Goal: Information Seeking & Learning: Learn about a topic

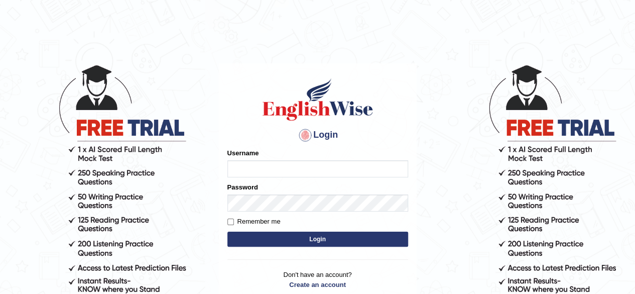
type input "RR12345"
click at [311, 236] on button "Login" at bounding box center [317, 238] width 181 height 15
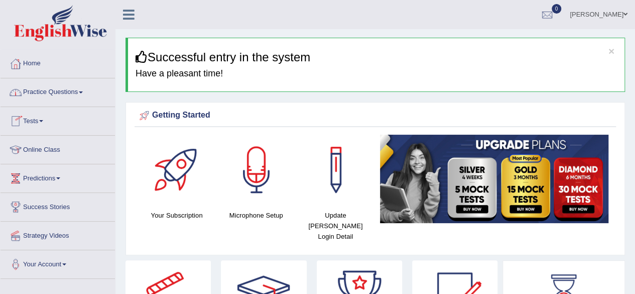
click at [85, 96] on link "Practice Questions" at bounding box center [58, 90] width 114 height 25
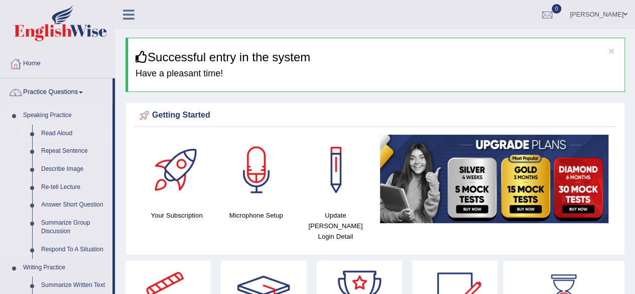
click at [50, 128] on link "Read Aloud" at bounding box center [75, 134] width 76 height 18
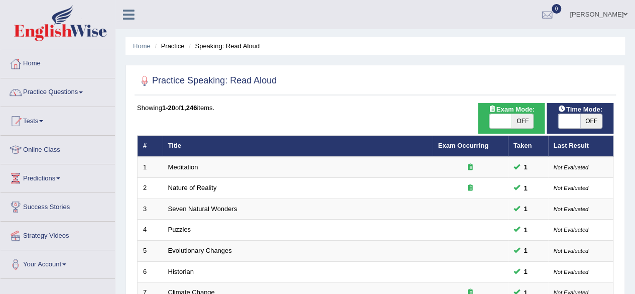
click at [585, 123] on span "OFF" at bounding box center [591, 121] width 22 height 14
checkbox input "true"
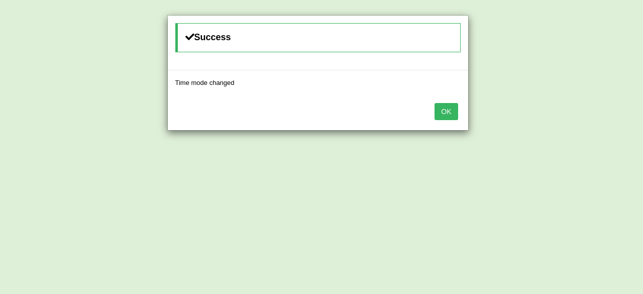
click at [444, 108] on button "OK" at bounding box center [445, 111] width 23 height 17
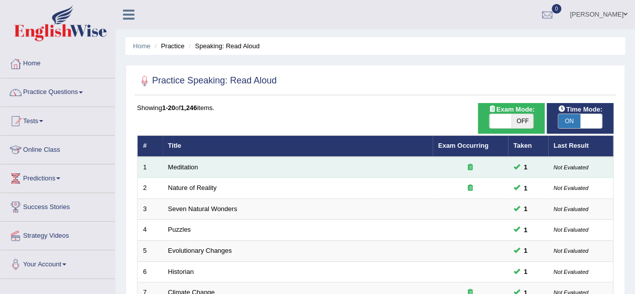
scroll to position [366, 0]
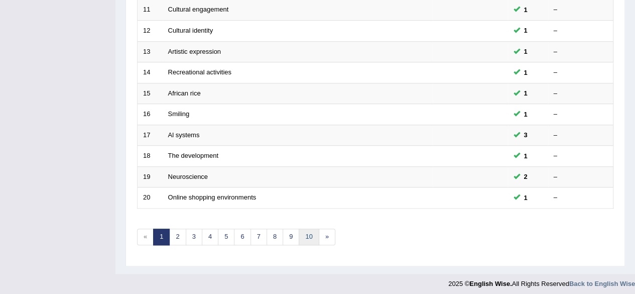
click at [307, 228] on link "10" at bounding box center [309, 236] width 20 height 17
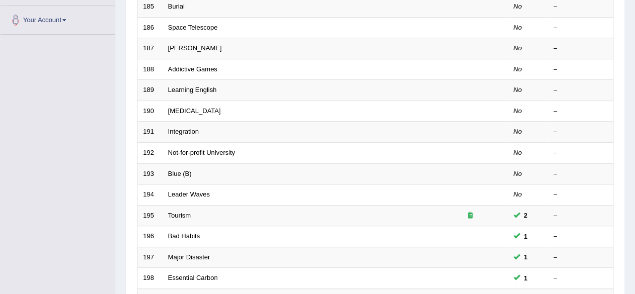
scroll to position [366, 0]
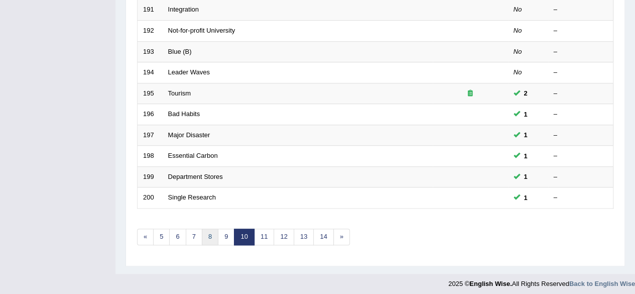
click at [211, 228] on link "8" at bounding box center [210, 236] width 17 height 17
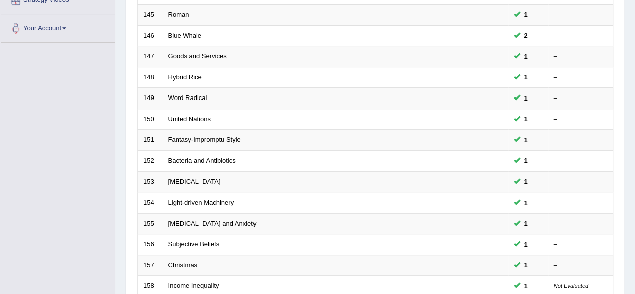
scroll to position [366, 0]
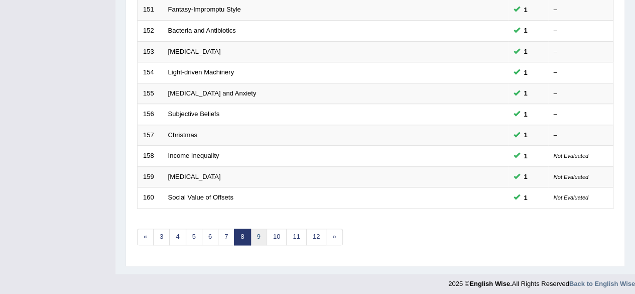
click at [251, 232] on link "9" at bounding box center [259, 236] width 17 height 17
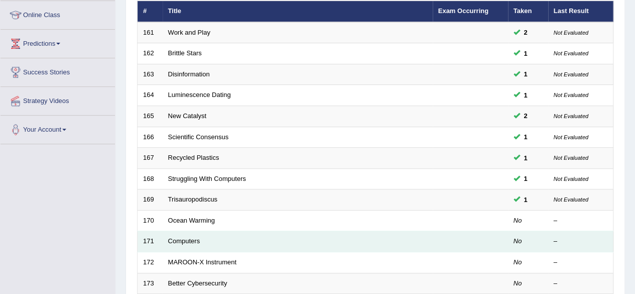
scroll to position [133, 0]
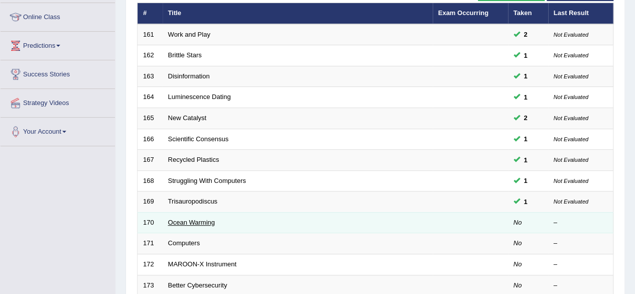
click at [192, 218] on link "Ocean Warming" at bounding box center [191, 222] width 47 height 8
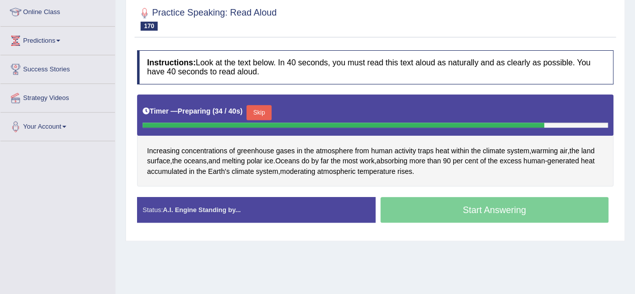
click at [253, 112] on button "Skip" at bounding box center [259, 112] width 25 height 15
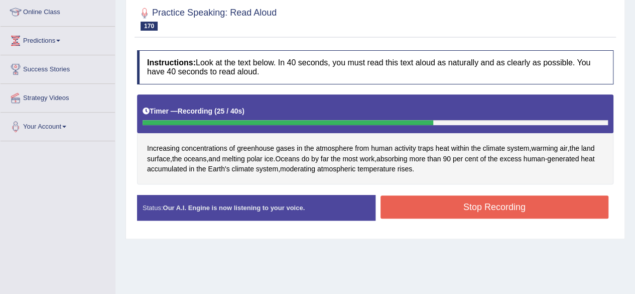
click at [436, 203] on button "Stop Recording" at bounding box center [495, 206] width 228 height 23
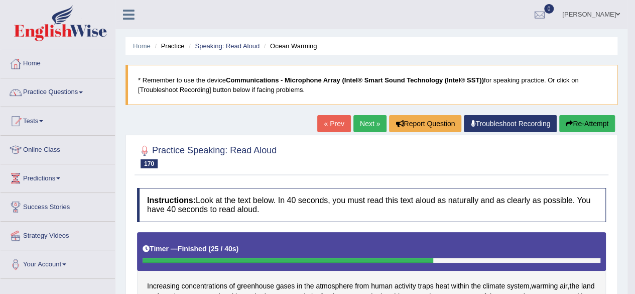
click at [589, 124] on button "Re-Attempt" at bounding box center [587, 123] width 56 height 17
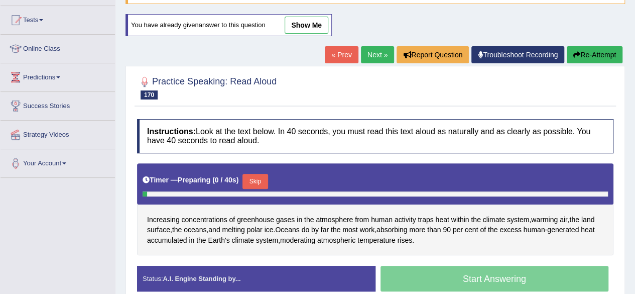
scroll to position [101, 0]
click at [256, 177] on button "Skip" at bounding box center [255, 181] width 25 height 15
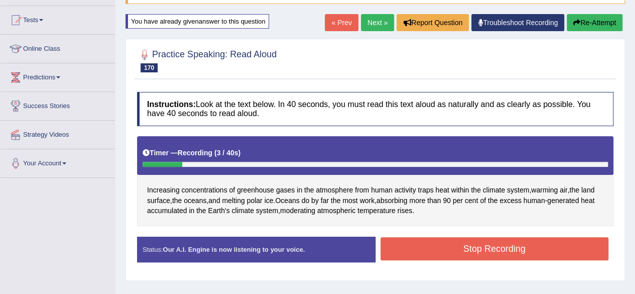
click at [591, 17] on button "Re-Attempt" at bounding box center [595, 22] width 56 height 17
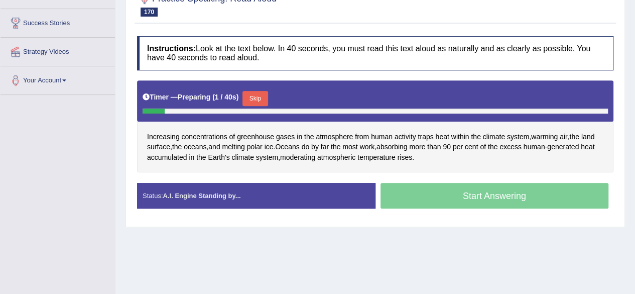
click at [255, 96] on button "Skip" at bounding box center [255, 98] width 25 height 15
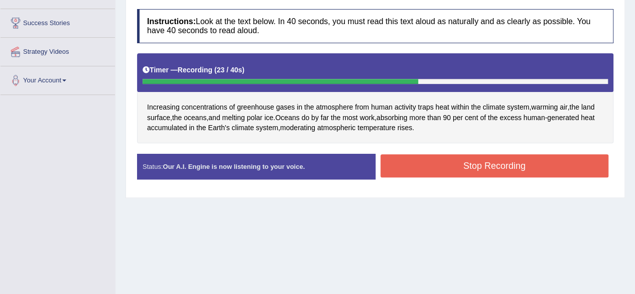
click at [430, 167] on button "Stop Recording" at bounding box center [495, 165] width 228 height 23
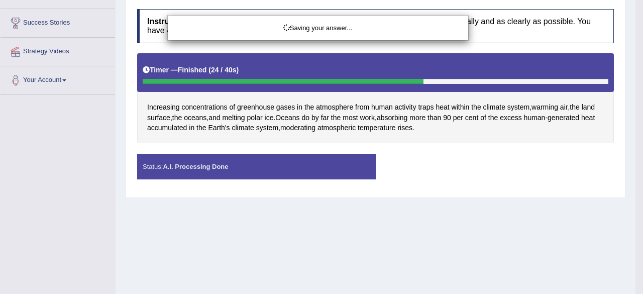
drag, startPoint x: 430, startPoint y: 167, endPoint x: 524, endPoint y: 193, distance: 97.6
click at [524, 193] on div "Saving your answer..." at bounding box center [321, 147] width 643 height 294
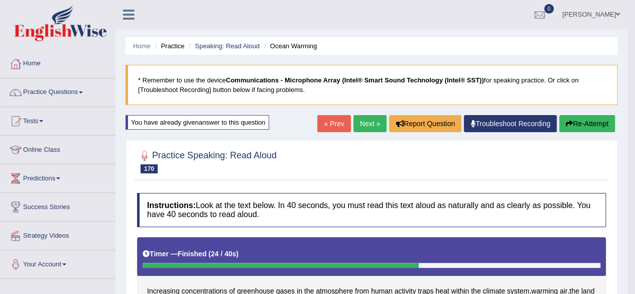
click at [377, 119] on link "Next »" at bounding box center [370, 123] width 33 height 17
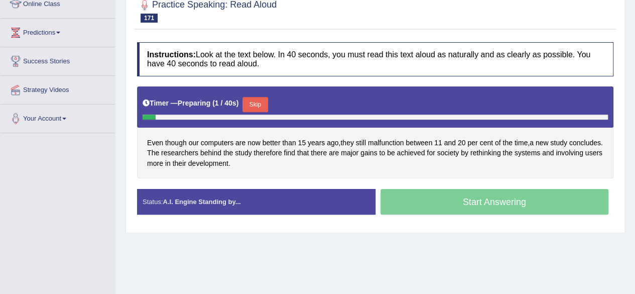
scroll to position [152, 0]
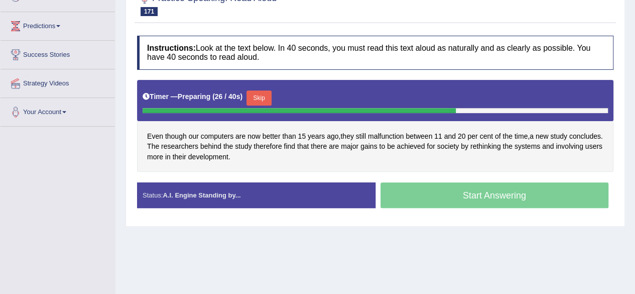
click at [253, 98] on button "Skip" at bounding box center [259, 97] width 25 height 15
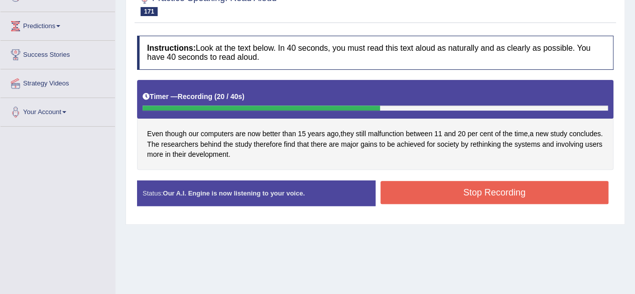
click at [419, 197] on button "Stop Recording" at bounding box center [495, 192] width 228 height 23
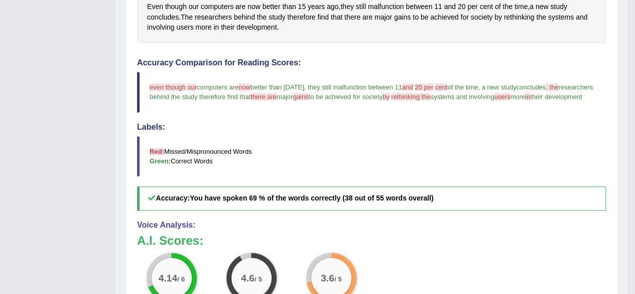
scroll to position [0, 0]
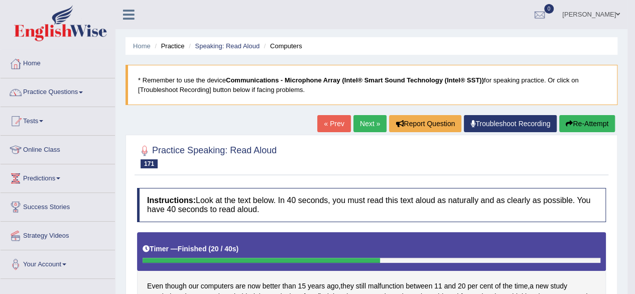
click at [354, 127] on link "Next »" at bounding box center [370, 123] width 33 height 17
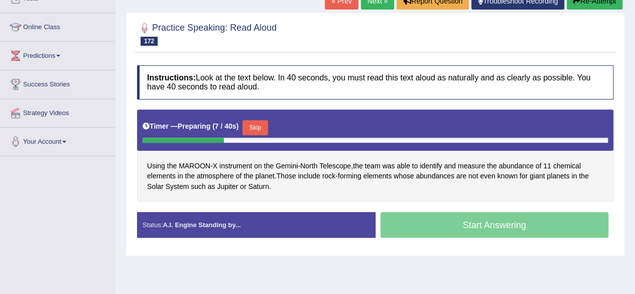
click at [249, 128] on button "Skip" at bounding box center [255, 127] width 25 height 15
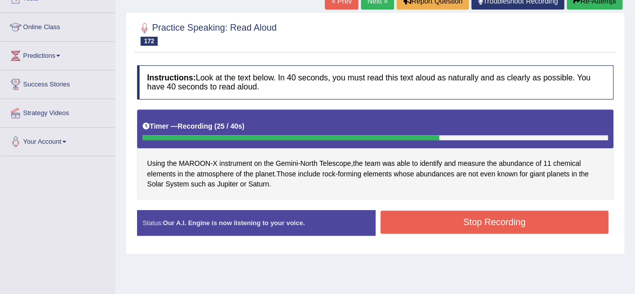
click at [403, 219] on button "Stop Recording" at bounding box center [495, 221] width 228 height 23
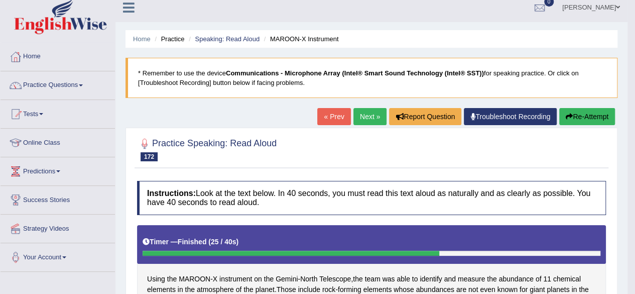
scroll to position [3, 0]
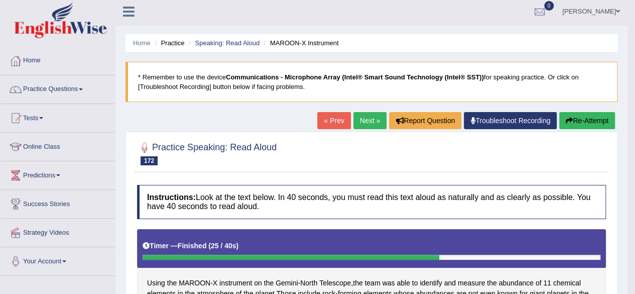
click at [362, 118] on link "Next »" at bounding box center [370, 120] width 33 height 17
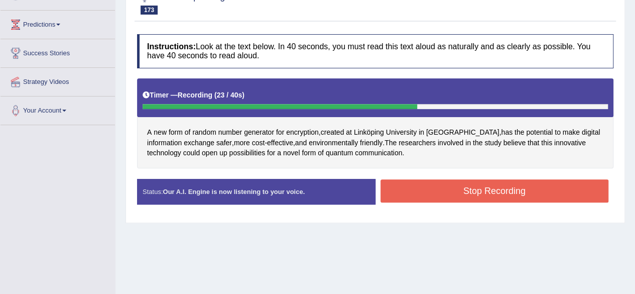
click at [400, 189] on button "Stop Recording" at bounding box center [495, 190] width 228 height 23
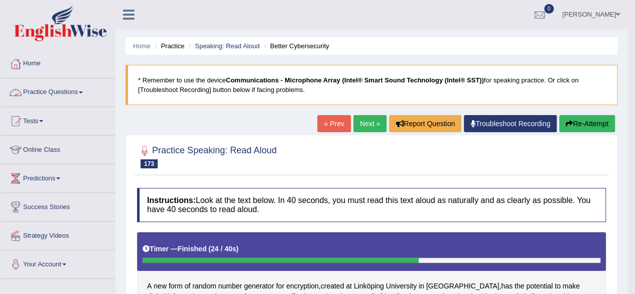
click at [76, 93] on link "Practice Questions" at bounding box center [58, 90] width 114 height 25
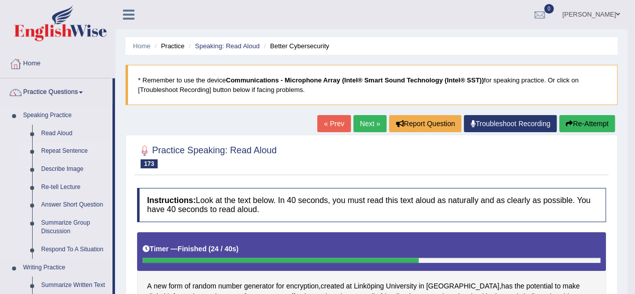
click at [63, 147] on link "Repeat Sentence" at bounding box center [75, 151] width 76 height 18
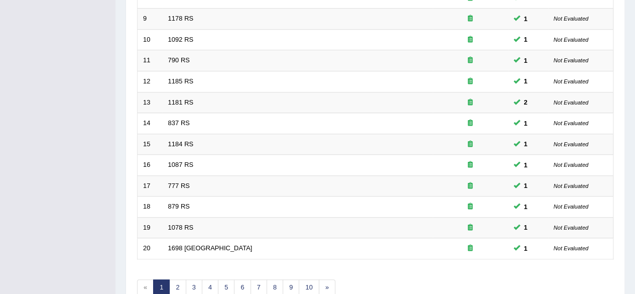
scroll to position [366, 0]
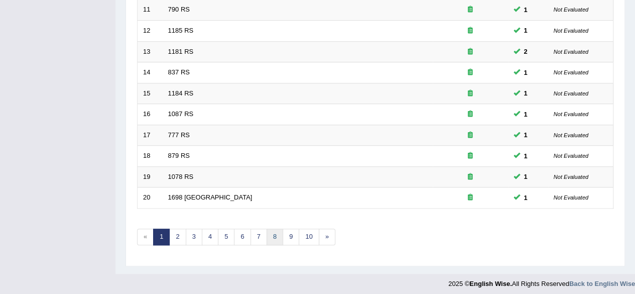
click at [272, 228] on link "8" at bounding box center [275, 236] width 17 height 17
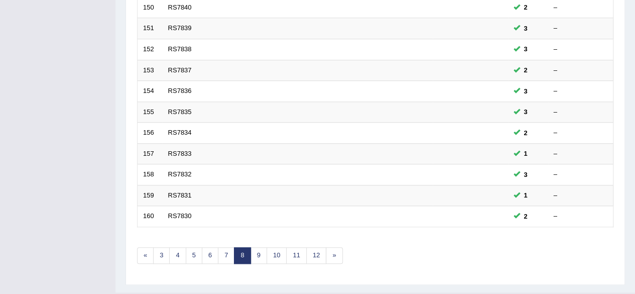
scroll to position [366, 0]
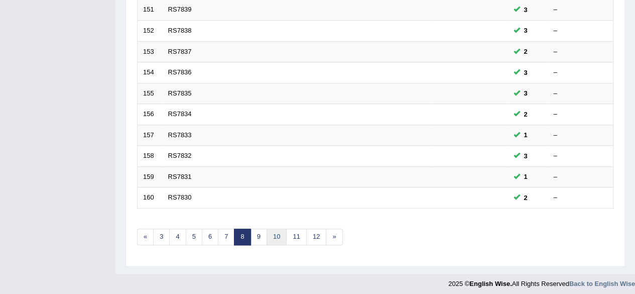
click at [272, 228] on link "10" at bounding box center [277, 236] width 20 height 17
click at [274, 228] on link "12" at bounding box center [284, 236] width 20 height 17
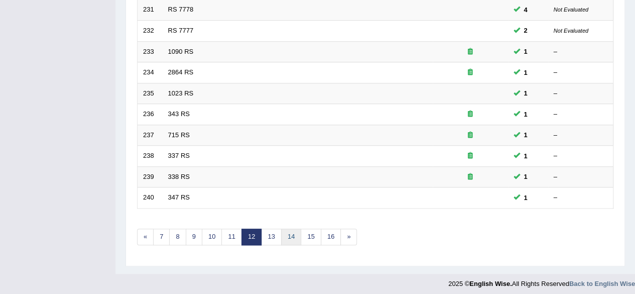
click at [284, 230] on link "14" at bounding box center [291, 236] width 20 height 17
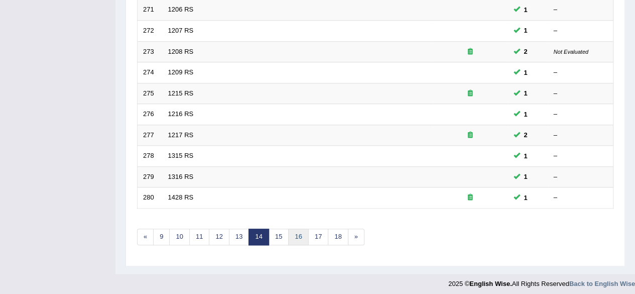
click at [288, 231] on link "16" at bounding box center [298, 236] width 20 height 17
click at [302, 230] on link "18" at bounding box center [302, 236] width 20 height 17
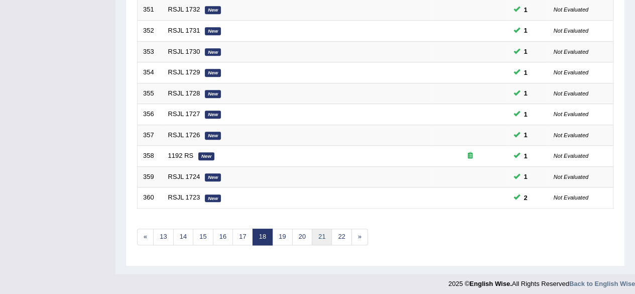
click at [312, 229] on link "21" at bounding box center [322, 236] width 20 height 17
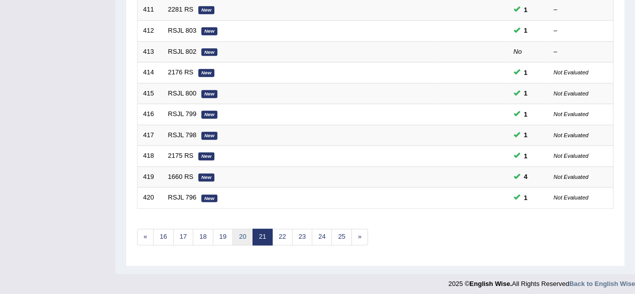
click at [241, 228] on link "20" at bounding box center [242, 236] width 20 height 17
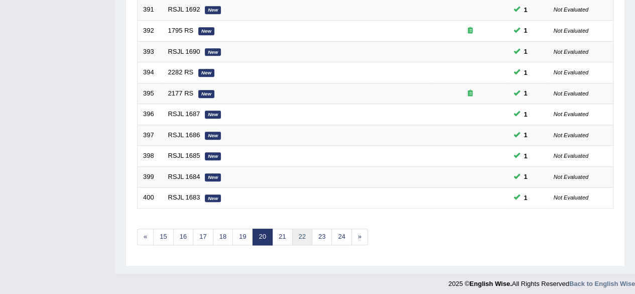
click at [298, 228] on link "22" at bounding box center [302, 236] width 20 height 17
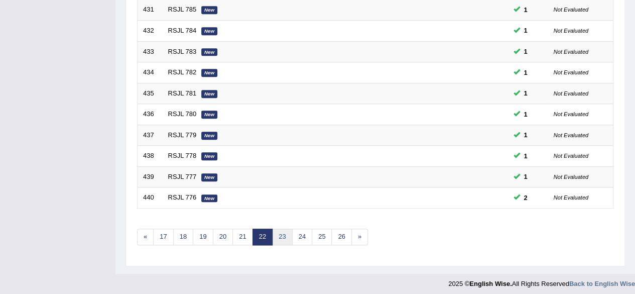
click at [280, 233] on link "23" at bounding box center [282, 236] width 20 height 17
click at [280, 233] on link "24" at bounding box center [282, 236] width 20 height 17
click at [298, 233] on link "26" at bounding box center [302, 236] width 20 height 17
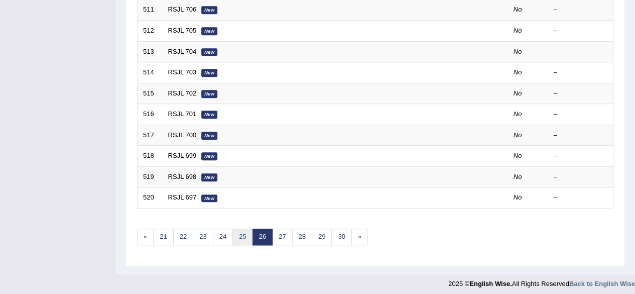
click at [239, 234] on link "25" at bounding box center [242, 236] width 20 height 17
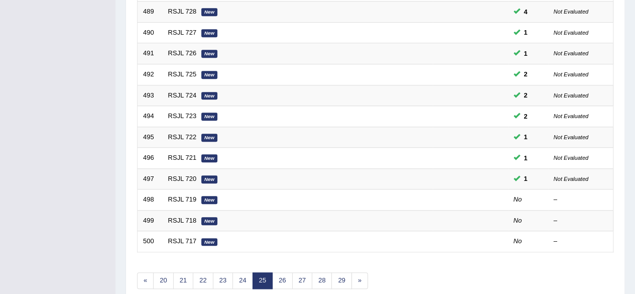
scroll to position [366, 0]
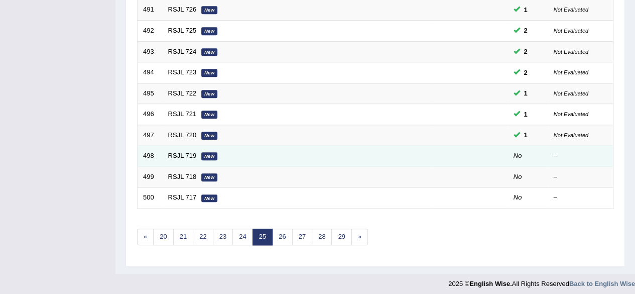
click at [187, 146] on td "RSJL 719 New" at bounding box center [298, 156] width 270 height 21
click at [182, 152] on link "RSJL 719" at bounding box center [182, 156] width 29 height 8
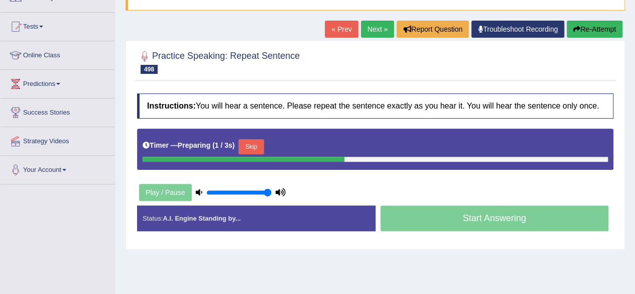
scroll to position [122, 0]
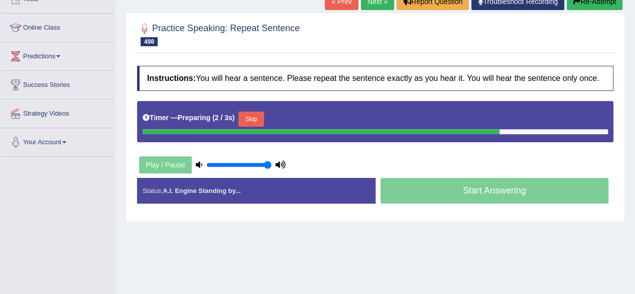
click at [408, 146] on div "Instructions: You will hear a sentence. Please repeat the sentence exactly as y…" at bounding box center [376, 139] width 482 height 156
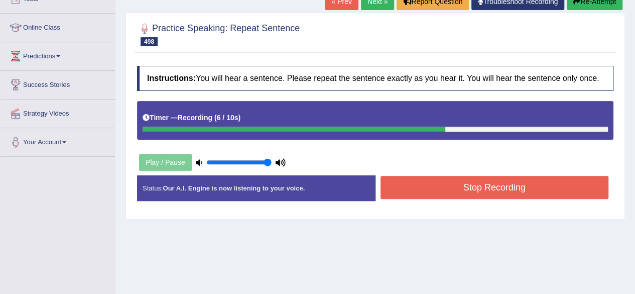
click at [424, 187] on button "Stop Recording" at bounding box center [495, 187] width 228 height 23
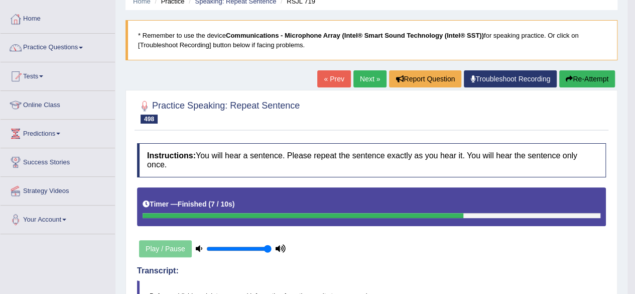
scroll to position [0, 0]
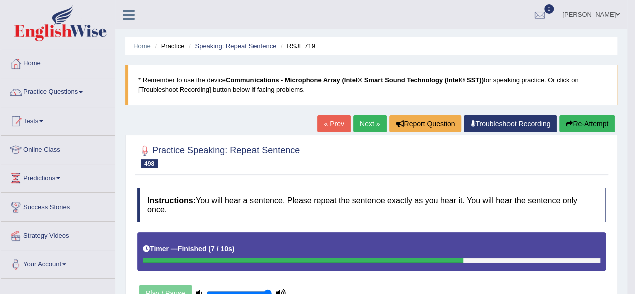
click at [585, 119] on button "Re-Attempt" at bounding box center [587, 123] width 56 height 17
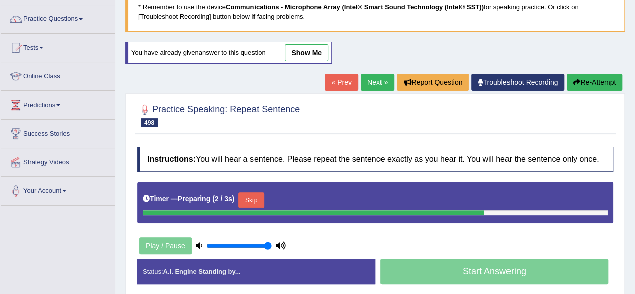
scroll to position [143, 0]
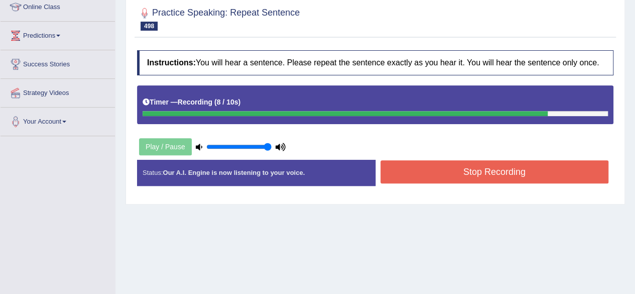
click at [521, 175] on button "Stop Recording" at bounding box center [495, 171] width 228 height 23
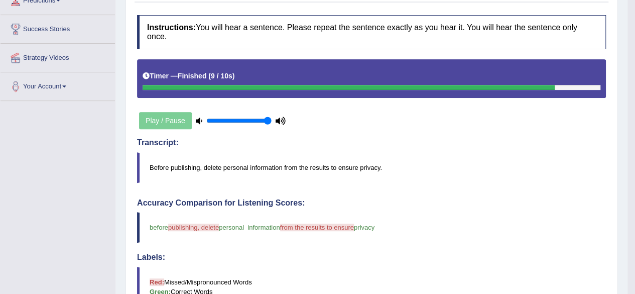
scroll to position [0, 0]
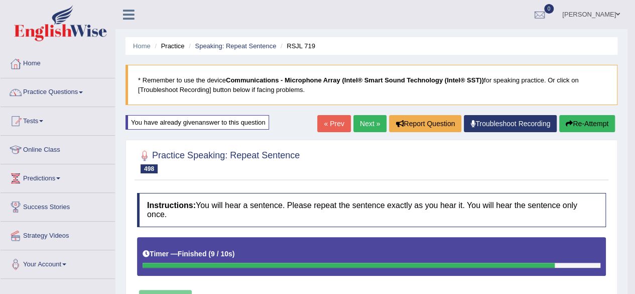
click at [579, 125] on button "Re-Attempt" at bounding box center [587, 123] width 56 height 17
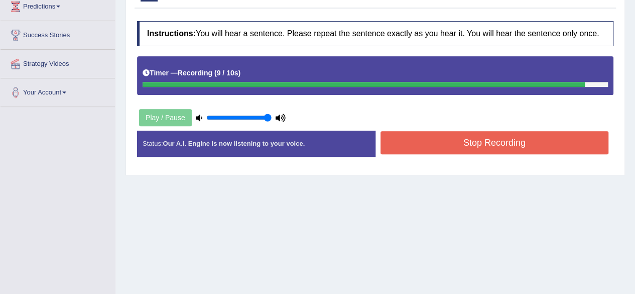
click at [537, 142] on button "Stop Recording" at bounding box center [495, 142] width 228 height 23
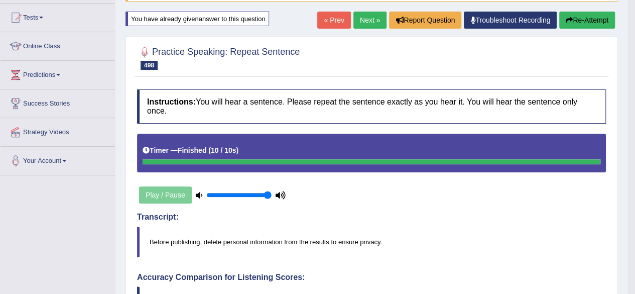
scroll to position [81, 0]
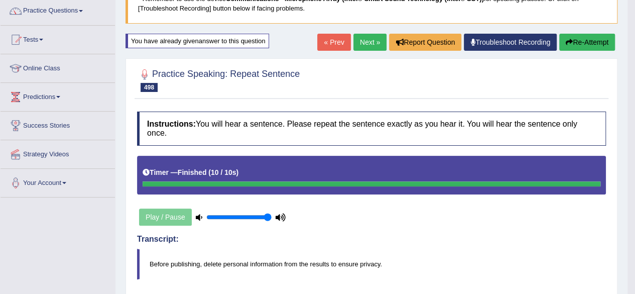
click at [369, 44] on link "Next »" at bounding box center [370, 42] width 33 height 17
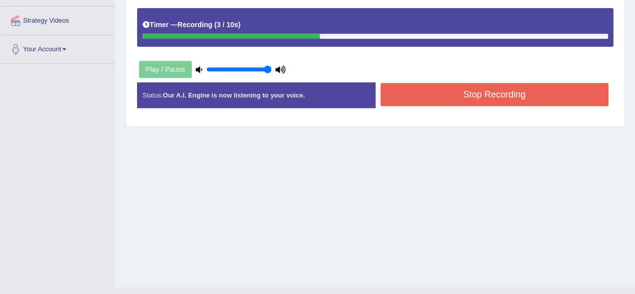
click at [444, 96] on button "Stop Recording" at bounding box center [495, 94] width 228 height 23
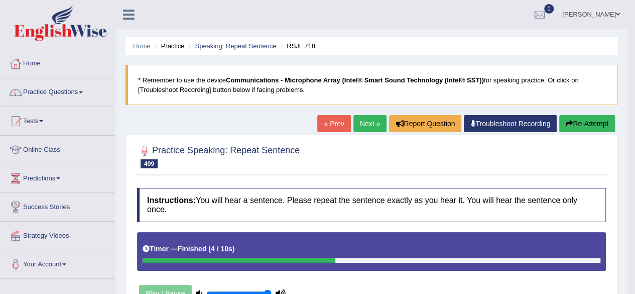
click at [368, 120] on link "Next »" at bounding box center [370, 123] width 33 height 17
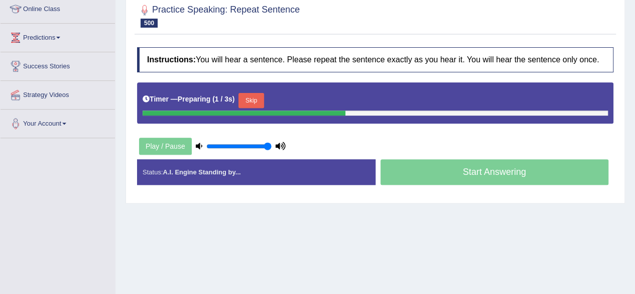
scroll to position [141, 0]
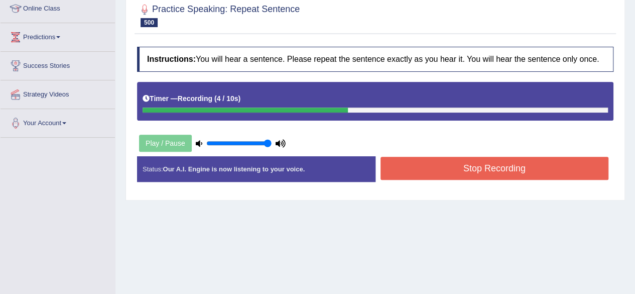
click at [460, 163] on button "Stop Recording" at bounding box center [495, 168] width 228 height 23
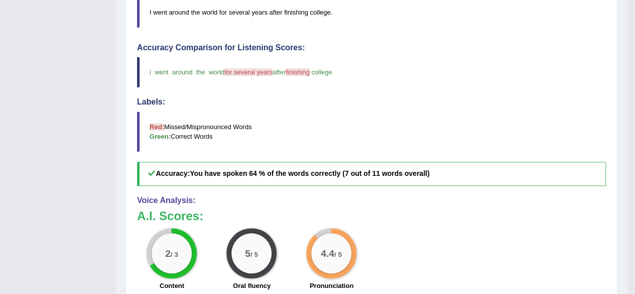
scroll to position [0, 0]
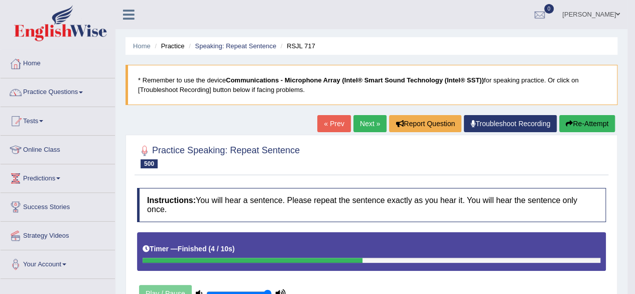
click at [361, 122] on link "Next »" at bounding box center [370, 123] width 33 height 17
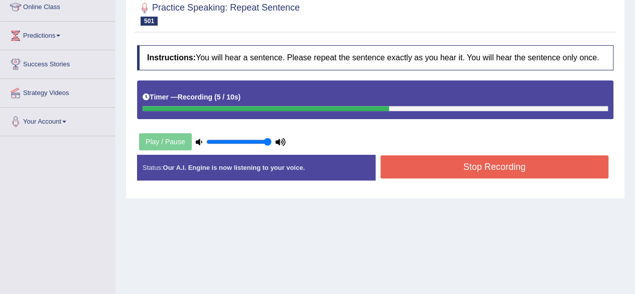
click at [395, 158] on button "Stop Recording" at bounding box center [495, 166] width 228 height 23
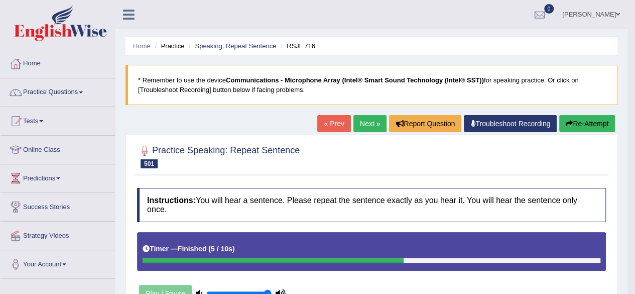
click at [599, 121] on button "Re-Attempt" at bounding box center [587, 123] width 56 height 17
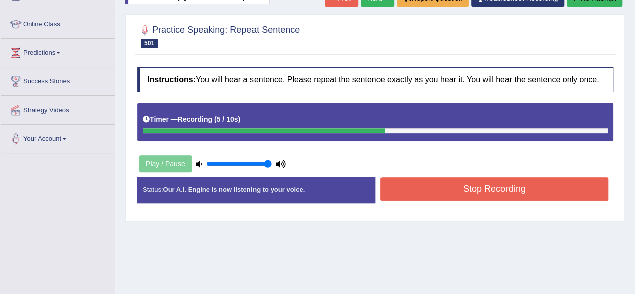
click at [438, 194] on button "Stop Recording" at bounding box center [495, 188] width 228 height 23
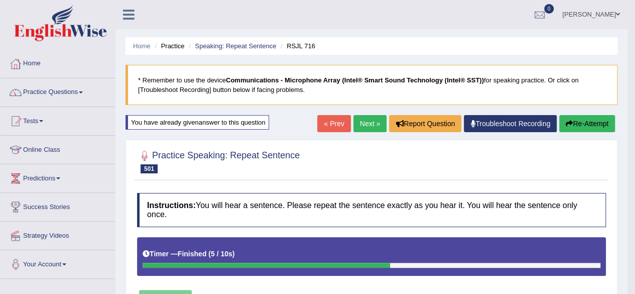
click at [361, 127] on link "Next »" at bounding box center [370, 123] width 33 height 17
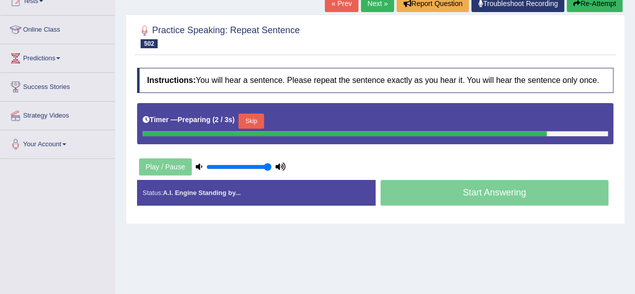
scroll to position [121, 0]
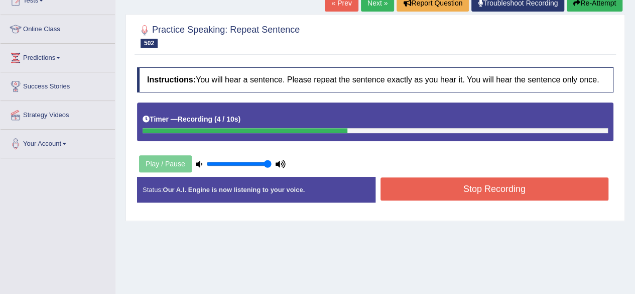
click at [433, 182] on button "Stop Recording" at bounding box center [495, 188] width 228 height 23
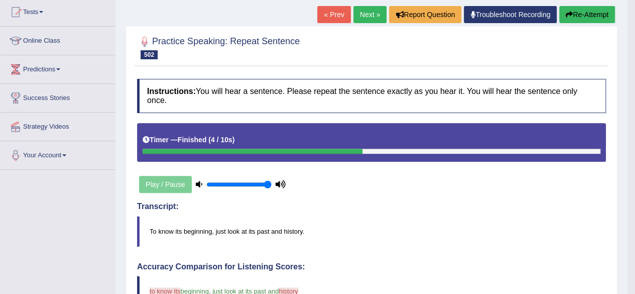
scroll to position [0, 0]
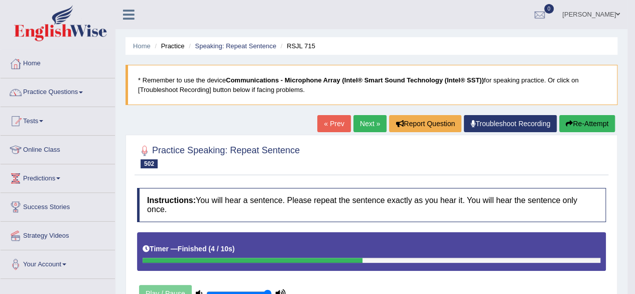
click at [361, 120] on link "Next »" at bounding box center [370, 123] width 33 height 17
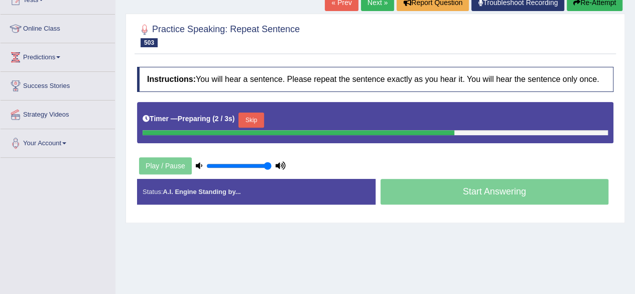
click at [250, 121] on button "Skip" at bounding box center [251, 119] width 25 height 15
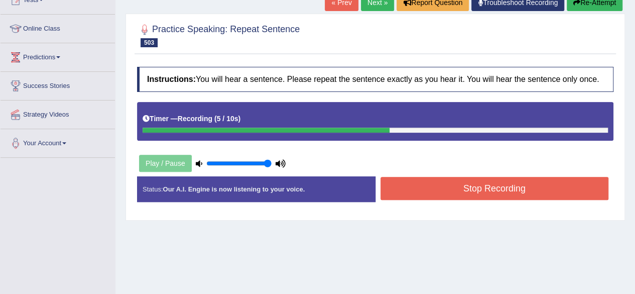
click at [426, 186] on button "Stop Recording" at bounding box center [495, 188] width 228 height 23
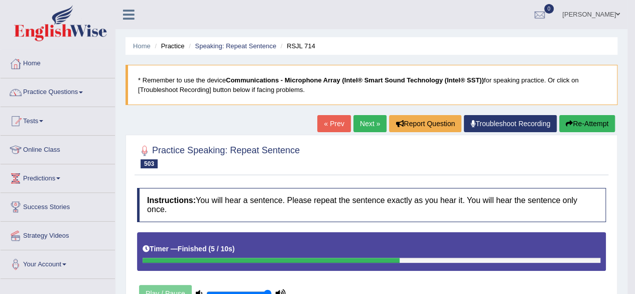
click at [592, 121] on button "Re-Attempt" at bounding box center [587, 123] width 56 height 17
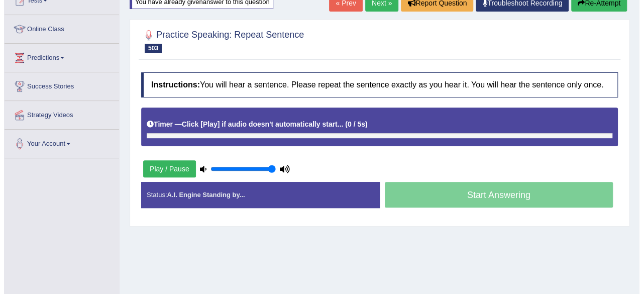
scroll to position [122, 0]
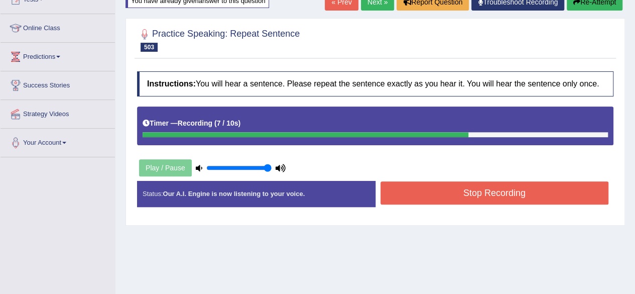
click at [485, 196] on button "Stop Recording" at bounding box center [495, 192] width 228 height 23
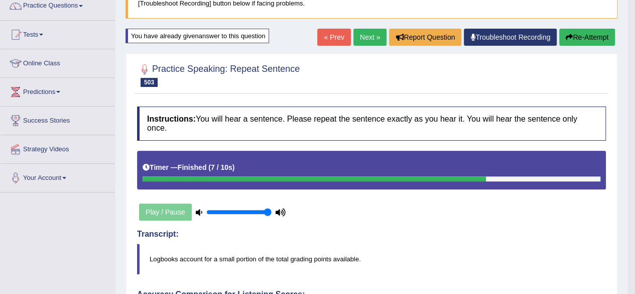
scroll to position [0, 0]
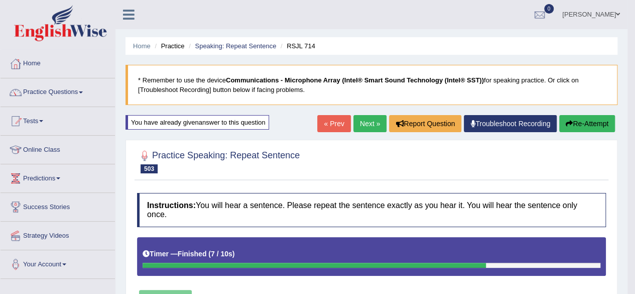
click at [582, 120] on button "Re-Attempt" at bounding box center [587, 123] width 56 height 17
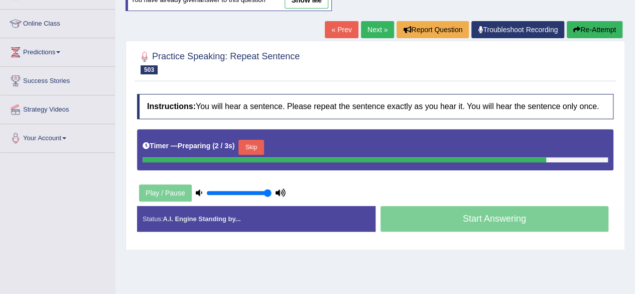
scroll to position [133, 0]
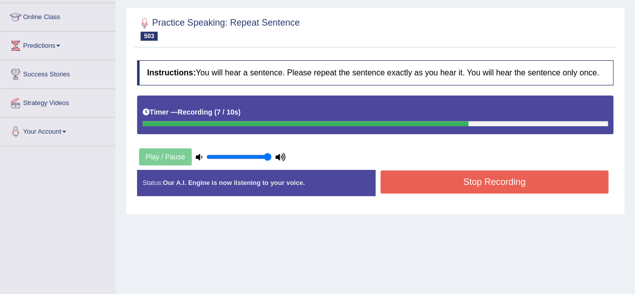
click at [468, 179] on button "Stop Recording" at bounding box center [495, 181] width 228 height 23
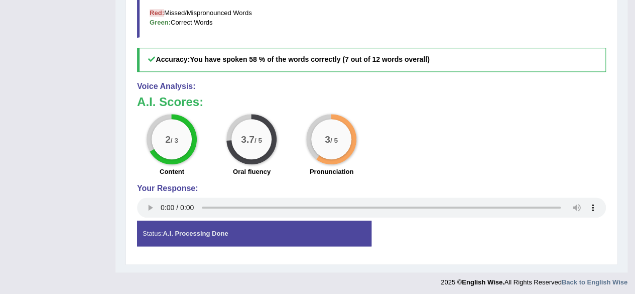
scroll to position [0, 0]
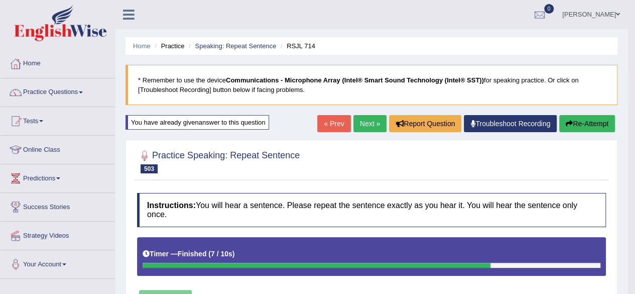
click at [370, 120] on link "Next »" at bounding box center [370, 123] width 33 height 17
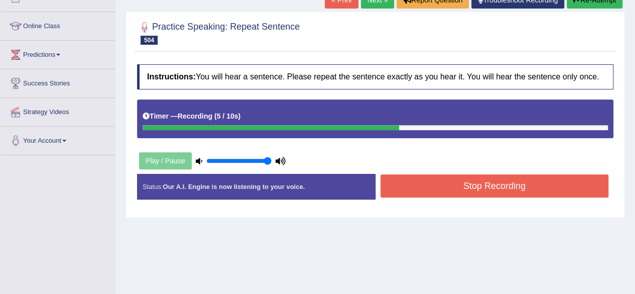
click at [430, 186] on button "Stop Recording" at bounding box center [495, 185] width 228 height 23
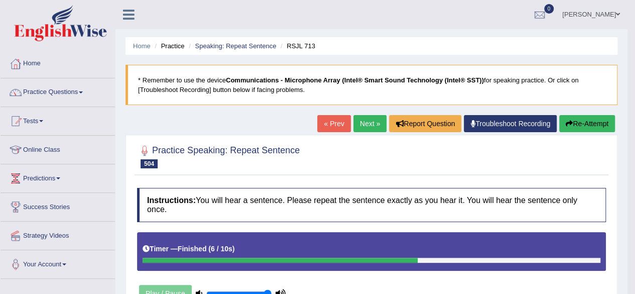
click at [361, 129] on link "Next »" at bounding box center [370, 123] width 33 height 17
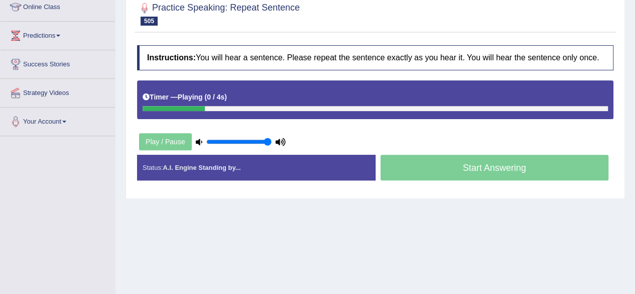
scroll to position [145, 0]
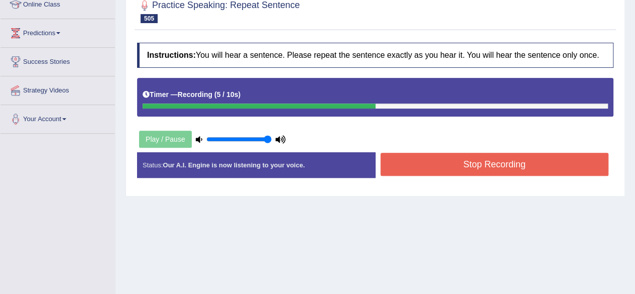
click at [450, 169] on button "Stop Recording" at bounding box center [495, 164] width 228 height 23
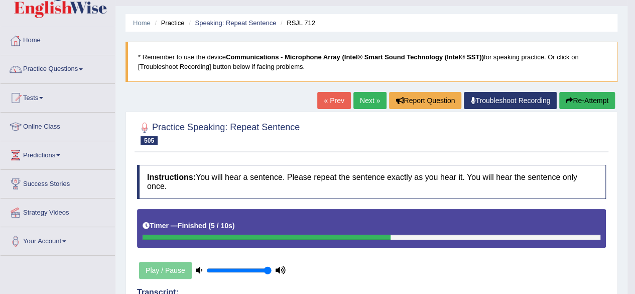
scroll to position [0, 0]
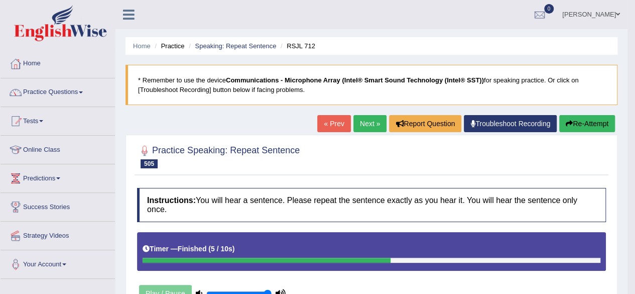
click at [354, 119] on link "Next »" at bounding box center [370, 123] width 33 height 17
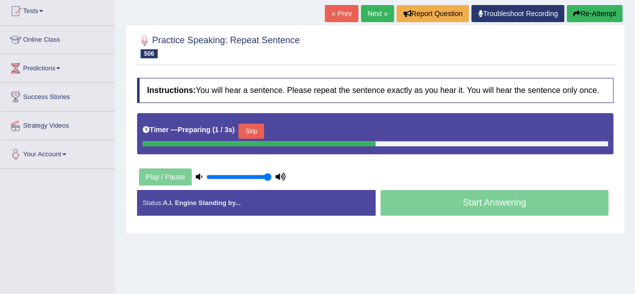
scroll to position [110, 0]
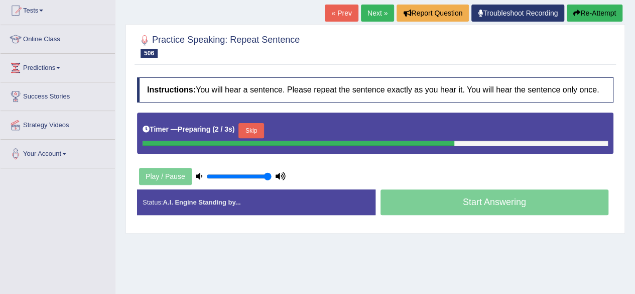
click at [395, 171] on div "Instructions: You will hear a sentence. Please repeat the sentence exactly as y…" at bounding box center [376, 150] width 482 height 156
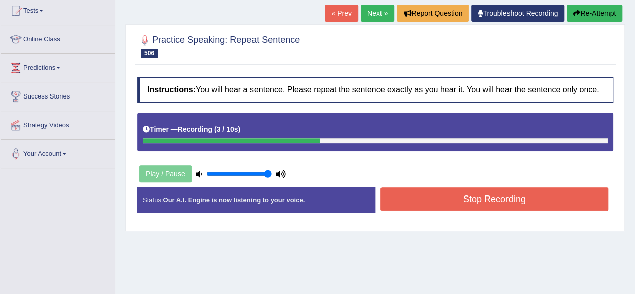
click at [402, 189] on button "Stop Recording" at bounding box center [495, 198] width 228 height 23
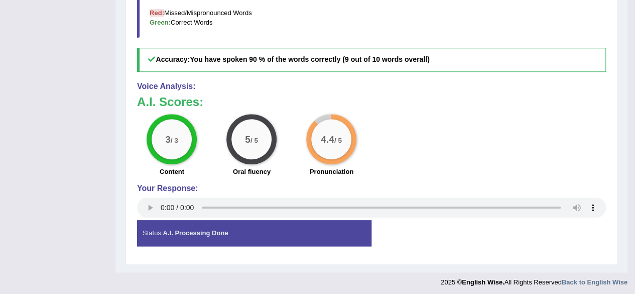
scroll to position [0, 0]
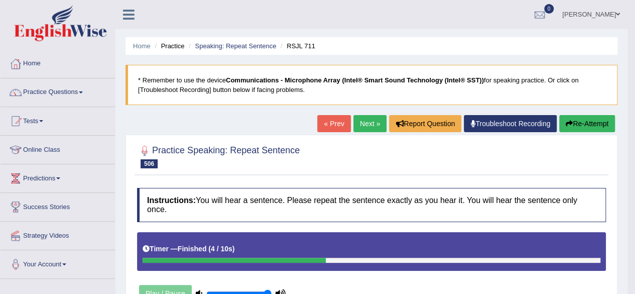
click at [360, 126] on link "Next »" at bounding box center [370, 123] width 33 height 17
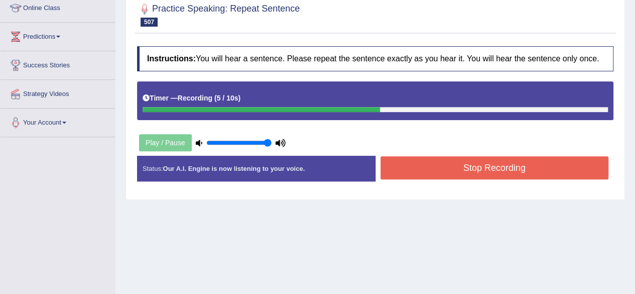
click at [445, 174] on button "Stop Recording" at bounding box center [495, 167] width 228 height 23
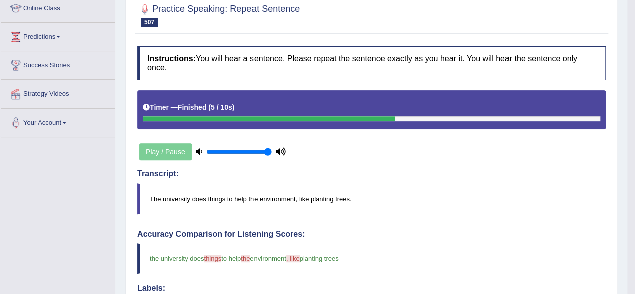
click at [445, 174] on h4 "Transcript:" at bounding box center [371, 173] width 469 height 9
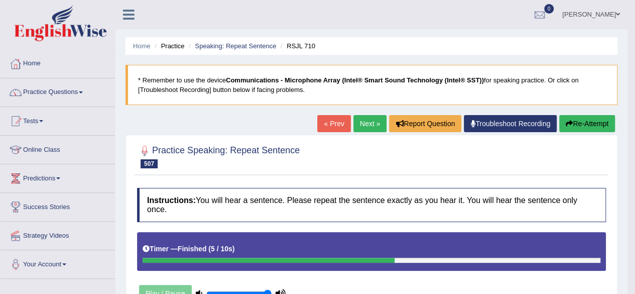
click at [362, 127] on link "Next »" at bounding box center [370, 123] width 33 height 17
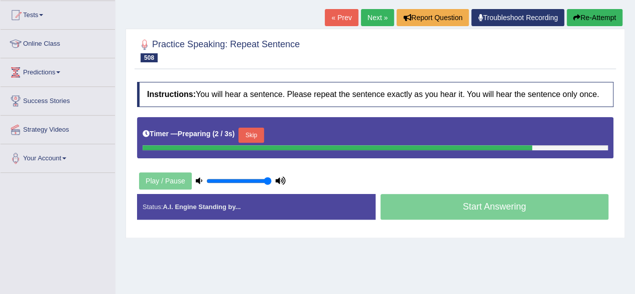
scroll to position [103, 0]
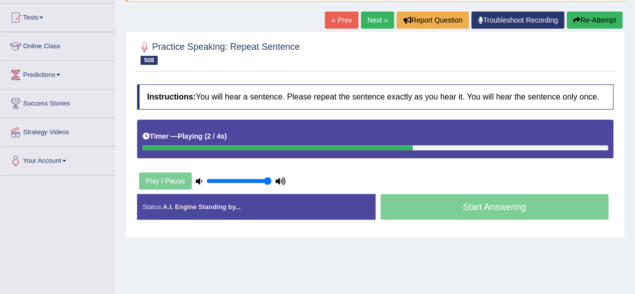
click at [403, 150] on div "Timer — Playing ( 2 / 4s ) Skip" at bounding box center [375, 139] width 477 height 39
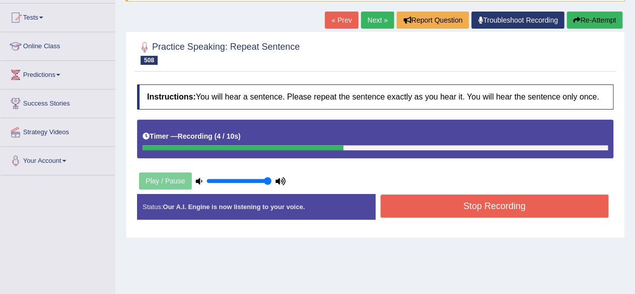
click at [426, 204] on button "Stop Recording" at bounding box center [495, 205] width 228 height 23
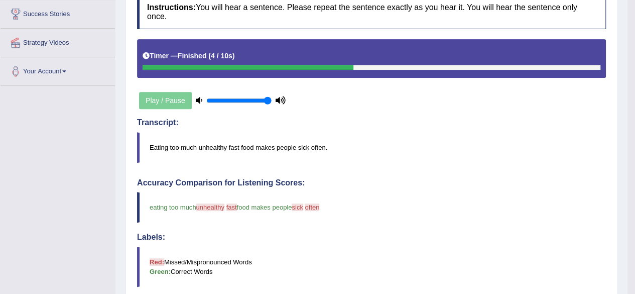
scroll to position [0, 0]
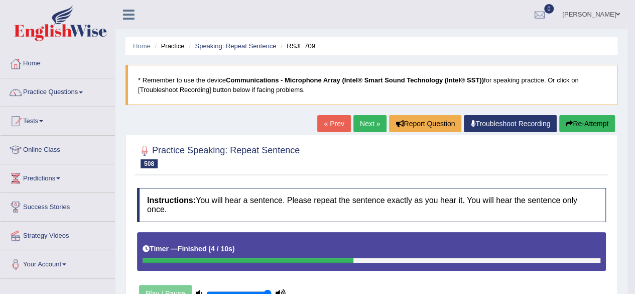
click at [368, 121] on link "Next »" at bounding box center [370, 123] width 33 height 17
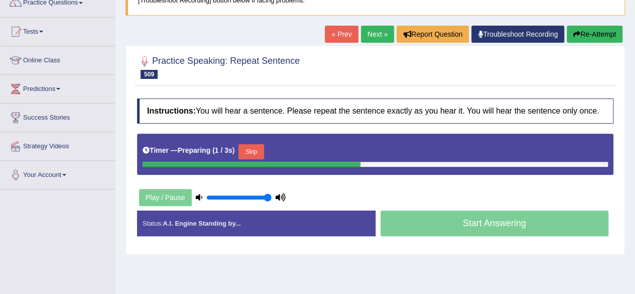
click at [368, 121] on h4 "Instructions: You will hear a sentence. Please repeat the sentence exactly as y…" at bounding box center [375, 110] width 477 height 25
drag, startPoint x: 0, startPoint y: 0, endPoint x: 414, endPoint y: 69, distance: 420.0
click at [414, 69] on div "Practice Speaking: Repeat Sentence 509 RSJL 708 Instructions: You will hear a s…" at bounding box center [376, 149] width 500 height 209
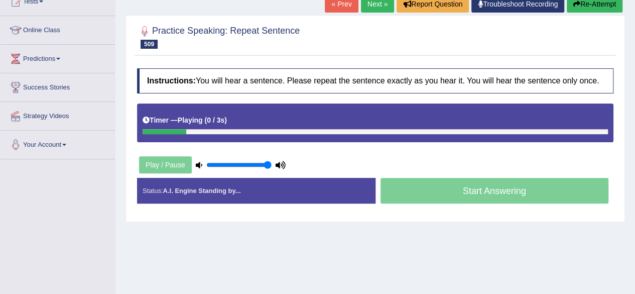
scroll to position [127, 0]
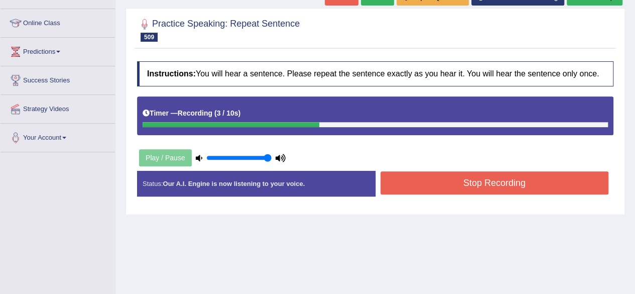
click at [458, 181] on button "Stop Recording" at bounding box center [495, 182] width 228 height 23
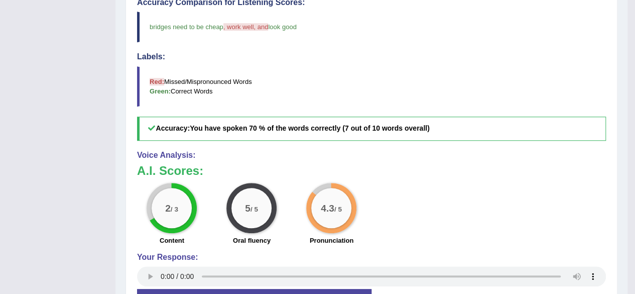
scroll to position [78, 0]
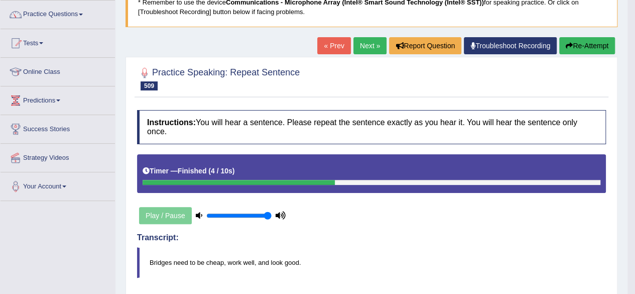
click at [378, 45] on link "Next »" at bounding box center [370, 45] width 33 height 17
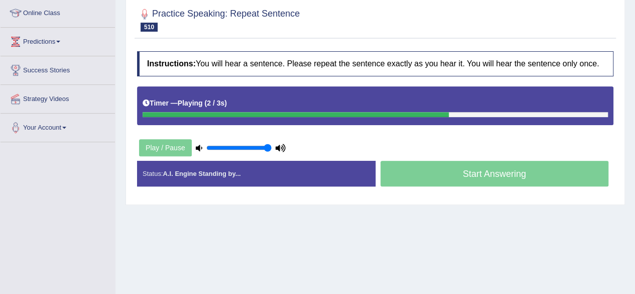
click at [378, 45] on div "Practice Speaking: Repeat Sentence 510 RSJL 707 Instructions: You will hear a s…" at bounding box center [376, 101] width 500 height 207
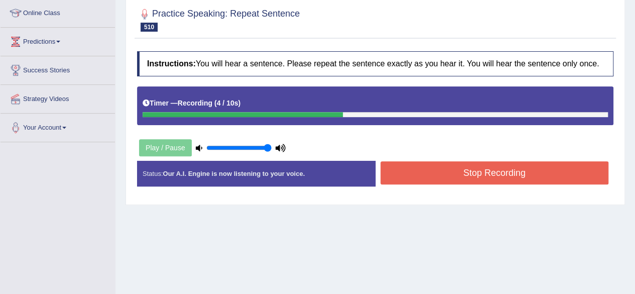
click at [493, 176] on button "Stop Recording" at bounding box center [495, 172] width 228 height 23
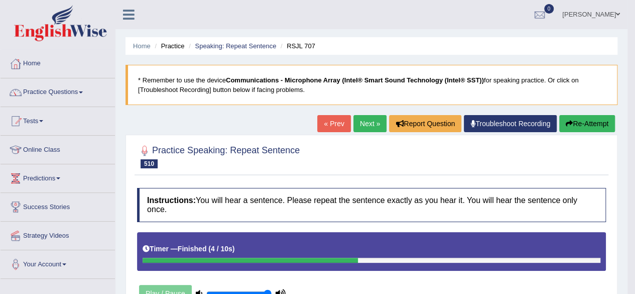
click at [369, 121] on link "Next »" at bounding box center [370, 123] width 33 height 17
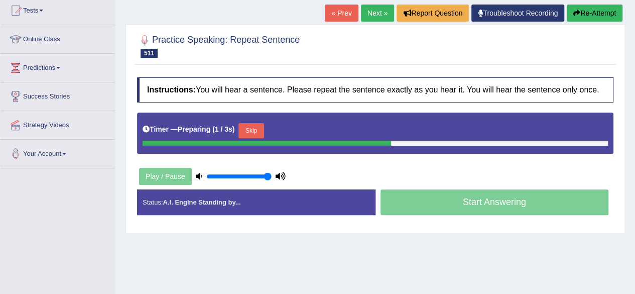
scroll to position [110, 0]
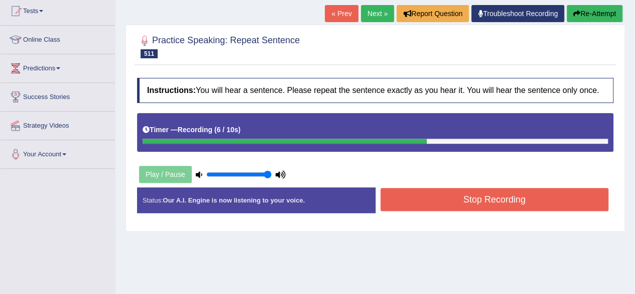
click at [474, 198] on button "Stop Recording" at bounding box center [495, 199] width 228 height 23
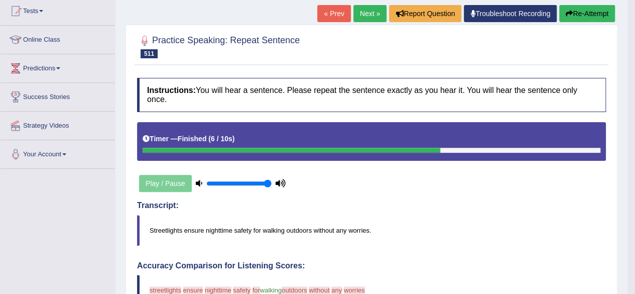
click at [587, 14] on button "Re-Attempt" at bounding box center [587, 13] width 56 height 17
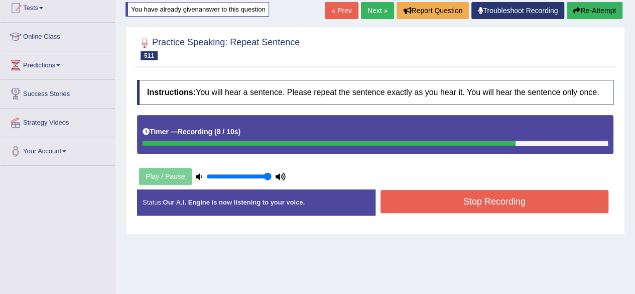
click at [460, 195] on button "Stop Recording" at bounding box center [495, 201] width 228 height 23
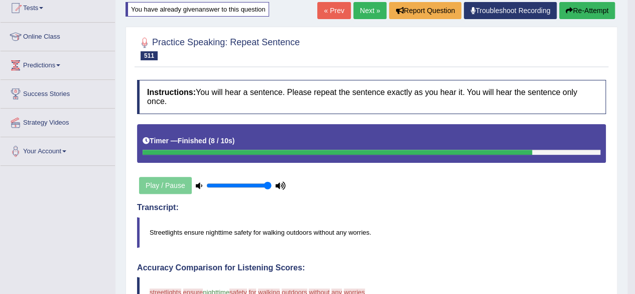
click at [578, 12] on button "Re-Attempt" at bounding box center [587, 10] width 56 height 17
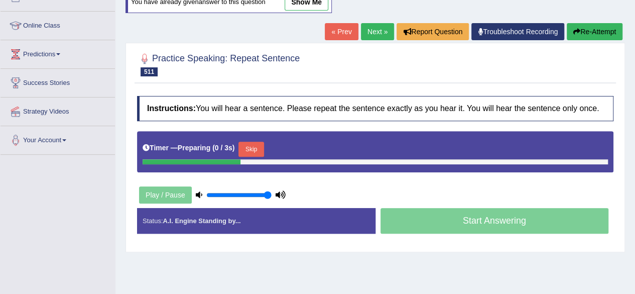
scroll to position [113, 0]
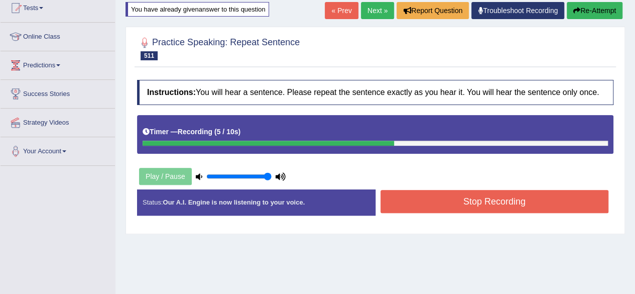
click at [447, 190] on button "Stop Recording" at bounding box center [495, 201] width 228 height 23
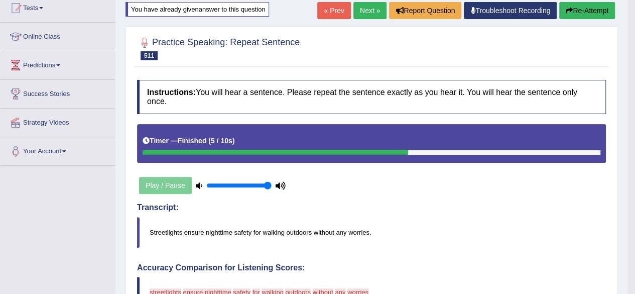
click at [587, 5] on button "Re-Attempt" at bounding box center [587, 10] width 56 height 17
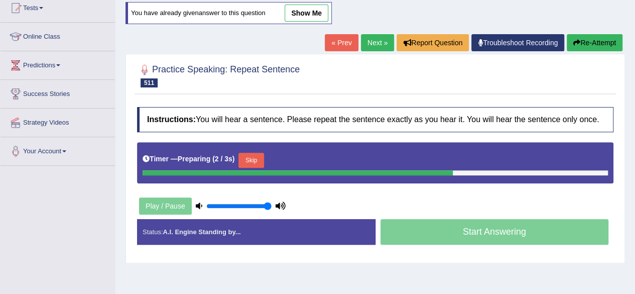
drag, startPoint x: 0, startPoint y: 0, endPoint x: 404, endPoint y: 178, distance: 441.6
click at [404, 178] on div "Timer — Preparing ( 2 / 3s ) Skip" at bounding box center [375, 162] width 477 height 41
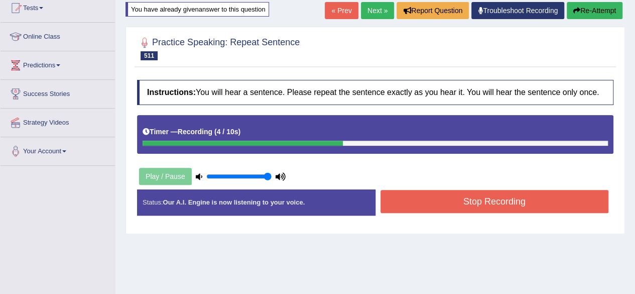
click at [416, 195] on button "Stop Recording" at bounding box center [495, 201] width 228 height 23
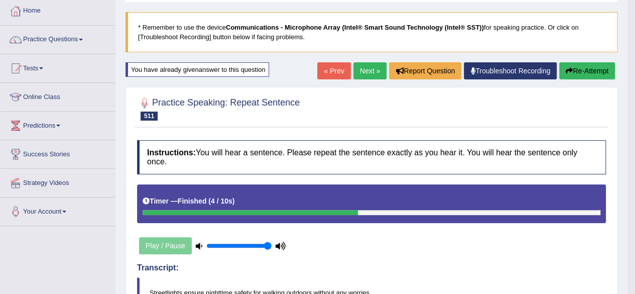
scroll to position [47, 0]
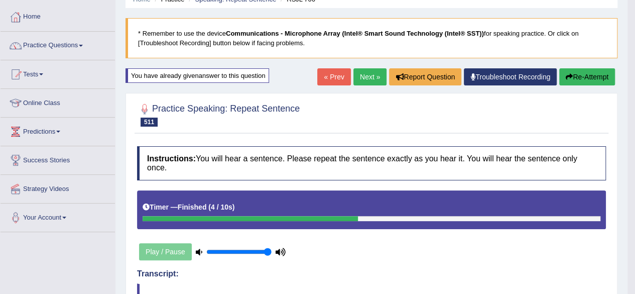
click at [585, 72] on button "Re-Attempt" at bounding box center [587, 76] width 56 height 17
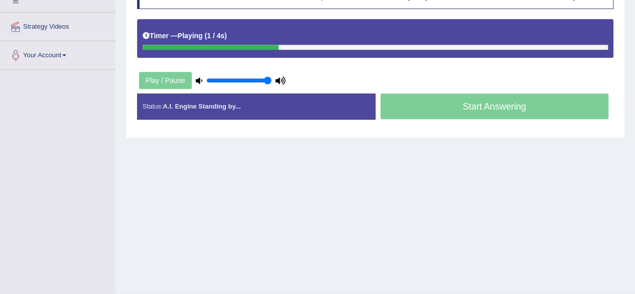
click at [462, 150] on div "Home Practice Speaking: Repeat Sentence RSJL 706 * Remember to use the device C…" at bounding box center [375, 42] width 520 height 502
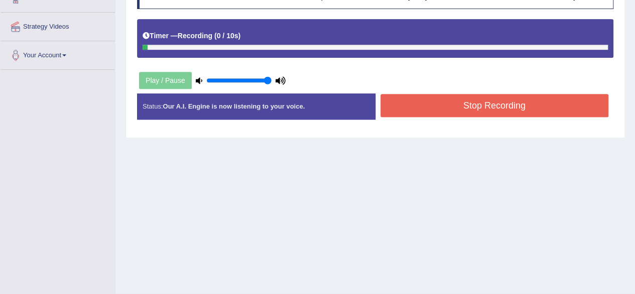
click at [462, 150] on div "Home Practice Speaking: Repeat Sentence RSJL 706 * Remember to use the device C…" at bounding box center [375, 42] width 520 height 502
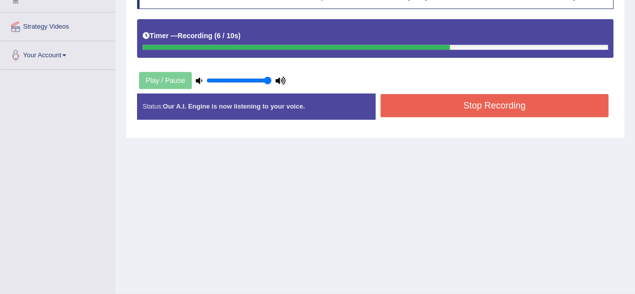
click at [420, 100] on button "Stop Recording" at bounding box center [495, 105] width 228 height 23
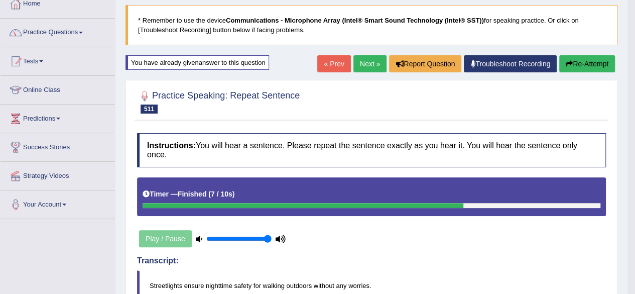
scroll to position [59, 0]
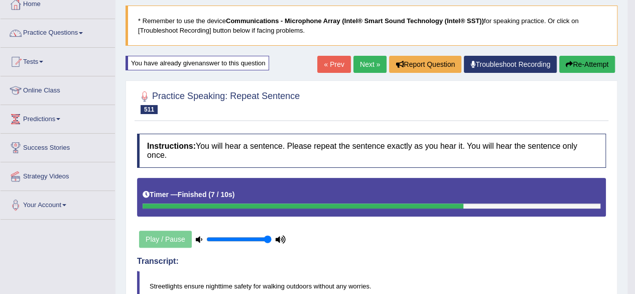
click at [596, 65] on button "Re-Attempt" at bounding box center [587, 64] width 56 height 17
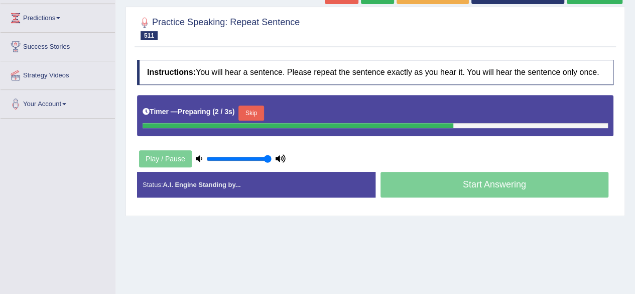
scroll to position [161, 0]
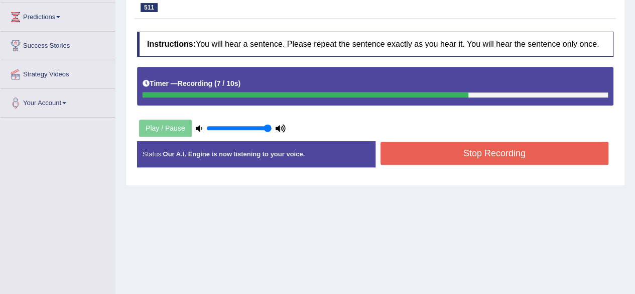
click at [478, 148] on button "Stop Recording" at bounding box center [495, 153] width 228 height 23
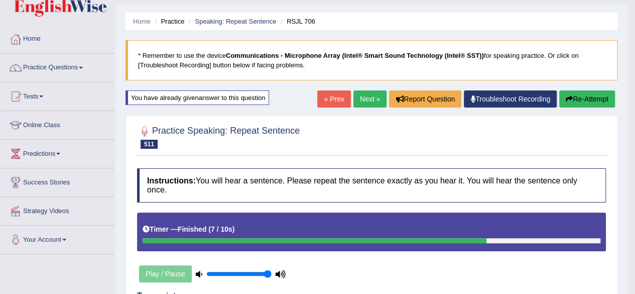
scroll to position [16, 0]
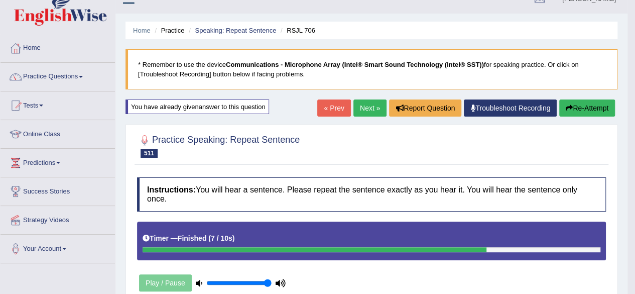
click at [578, 114] on button "Re-Attempt" at bounding box center [587, 107] width 56 height 17
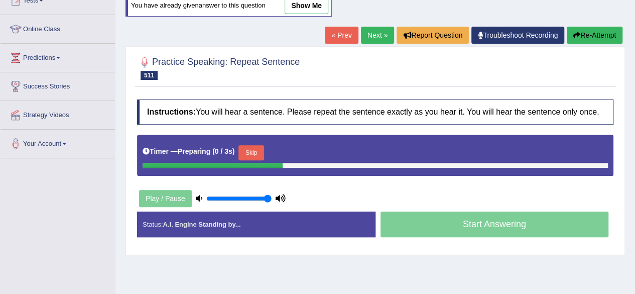
scroll to position [122, 0]
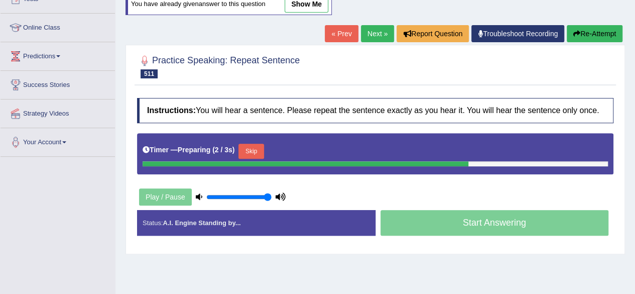
click at [258, 253] on div "Home Practice Speaking: Repeat Sentence RSJL 706 * Remember to use the device C…" at bounding box center [375, 129] width 520 height 502
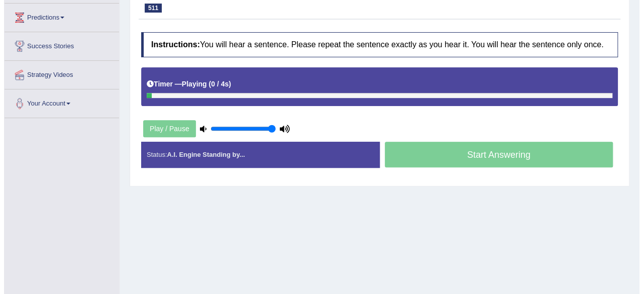
scroll to position [161, 0]
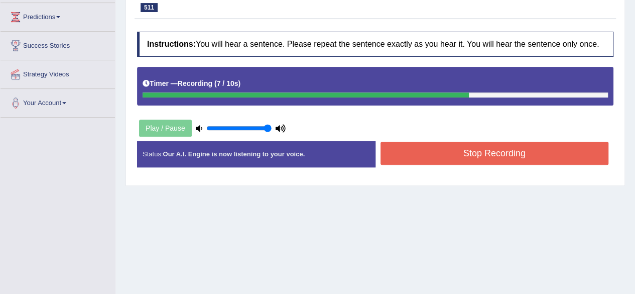
click at [440, 157] on button "Stop Recording" at bounding box center [495, 153] width 228 height 23
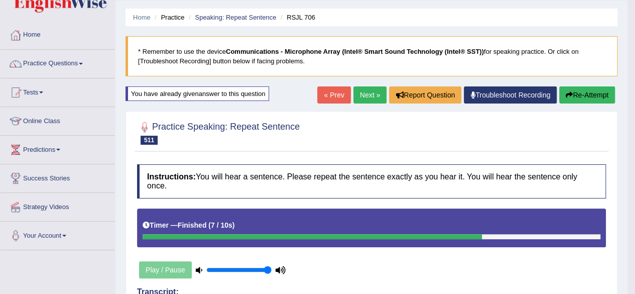
scroll to position [0, 0]
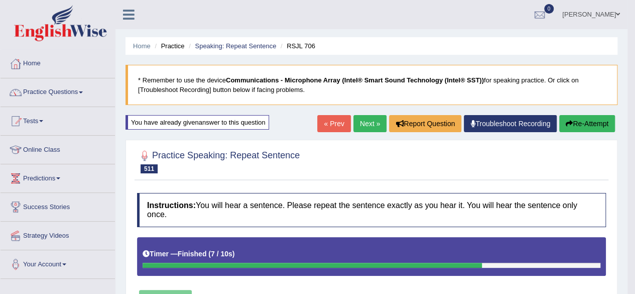
click at [367, 119] on link "Next »" at bounding box center [370, 123] width 33 height 17
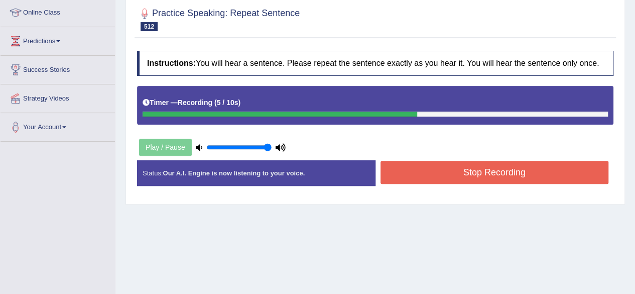
click at [440, 168] on button "Stop Recording" at bounding box center [495, 172] width 228 height 23
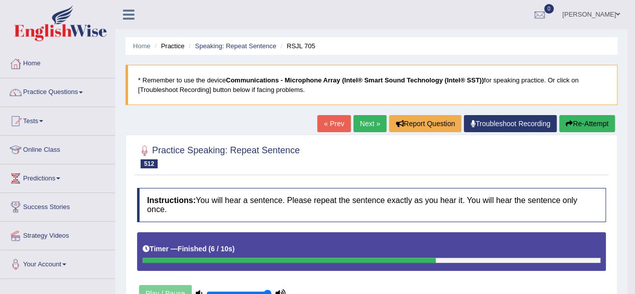
click at [371, 120] on link "Next »" at bounding box center [370, 123] width 33 height 17
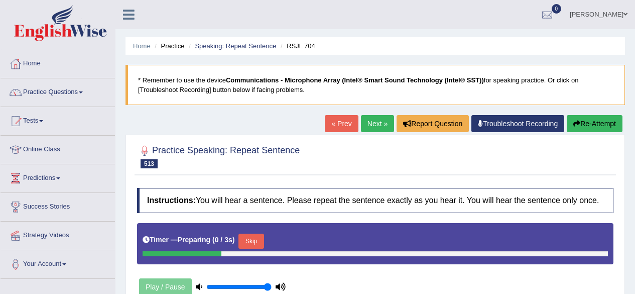
click at [371, 231] on div "Timer — Preparing ( 0 / 3s ) Skip" at bounding box center [375, 241] width 465 height 20
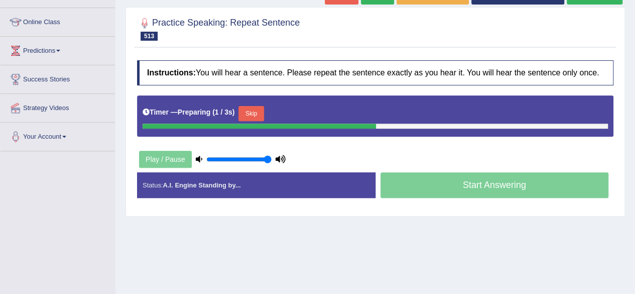
scroll to position [141, 0]
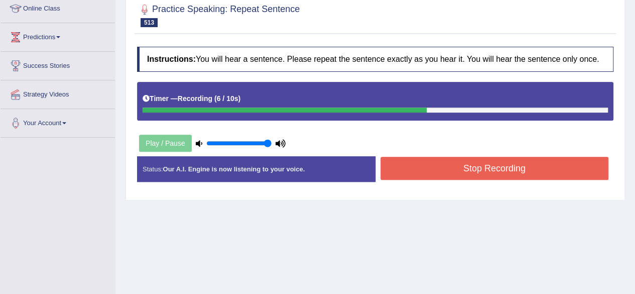
click at [411, 173] on button "Stop Recording" at bounding box center [495, 168] width 228 height 23
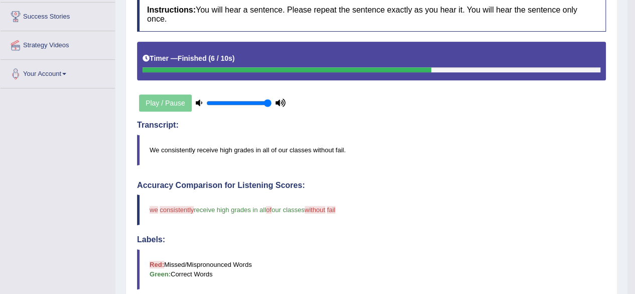
scroll to position [0, 0]
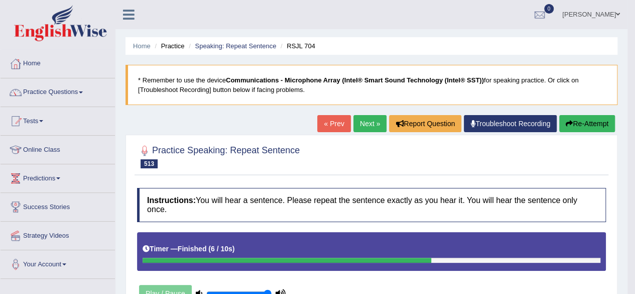
click at [363, 123] on link "Next »" at bounding box center [370, 123] width 33 height 17
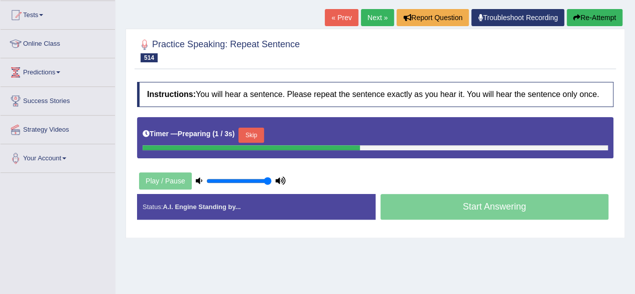
click at [345, 165] on div "Instructions: You will hear a sentence. Please repeat the sentence exactly as y…" at bounding box center [376, 155] width 482 height 156
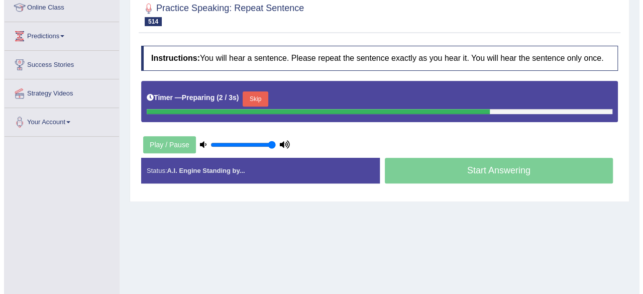
scroll to position [143, 0]
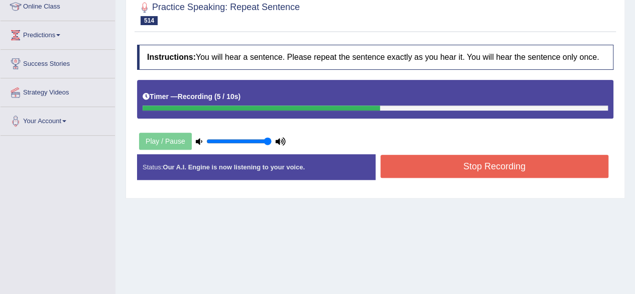
click at [437, 166] on button "Stop Recording" at bounding box center [495, 166] width 228 height 23
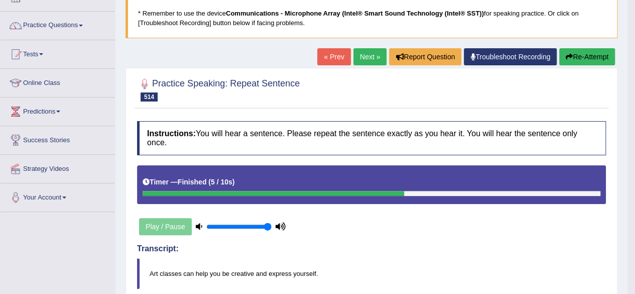
scroll to position [66, 0]
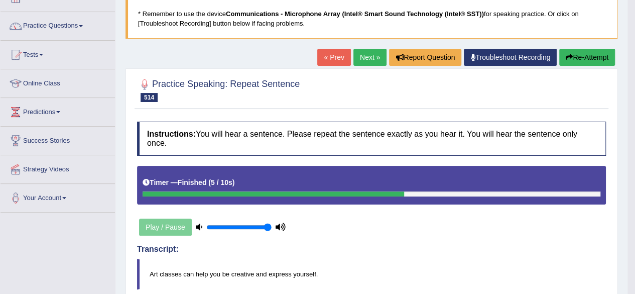
click at [587, 49] on button "Re-Attempt" at bounding box center [587, 57] width 56 height 17
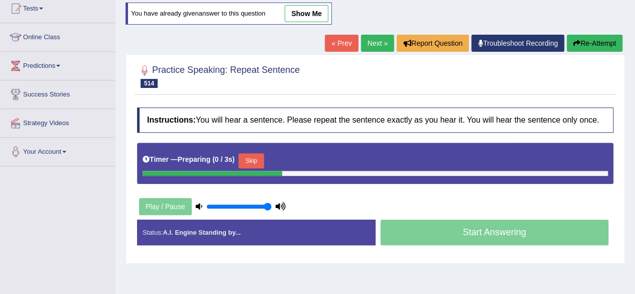
scroll to position [107, 0]
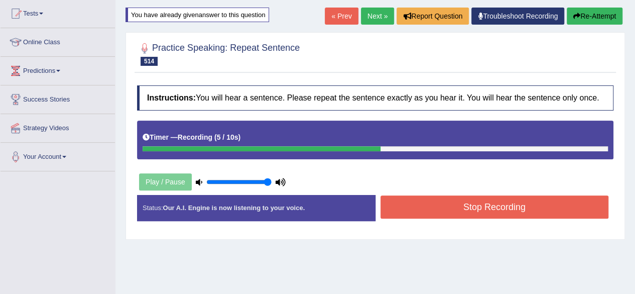
click at [475, 213] on button "Stop Recording" at bounding box center [495, 206] width 228 height 23
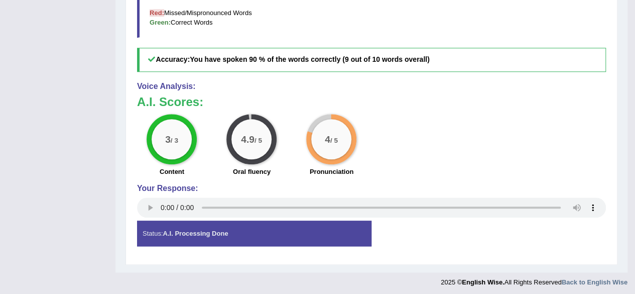
scroll to position [0, 0]
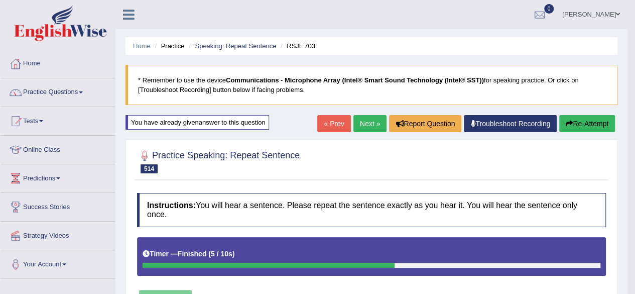
click at [369, 124] on link "Next »" at bounding box center [370, 123] width 33 height 17
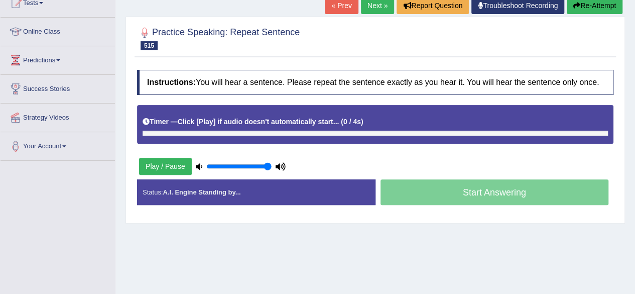
scroll to position [119, 0]
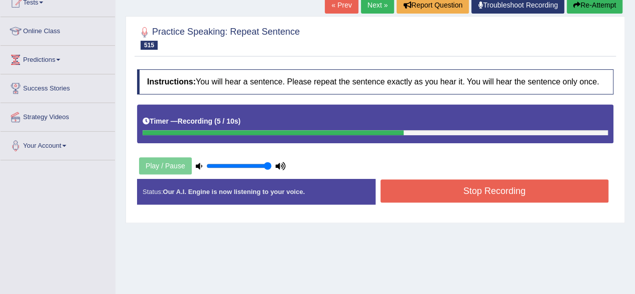
click at [438, 196] on button "Stop Recording" at bounding box center [495, 190] width 228 height 23
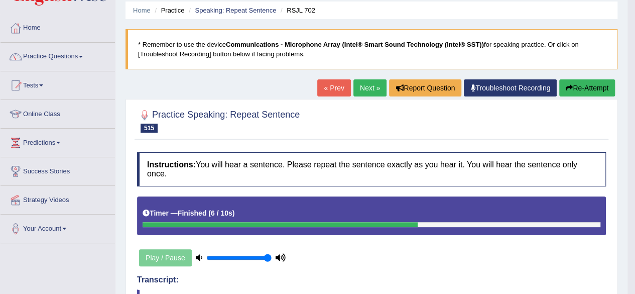
scroll to position [0, 0]
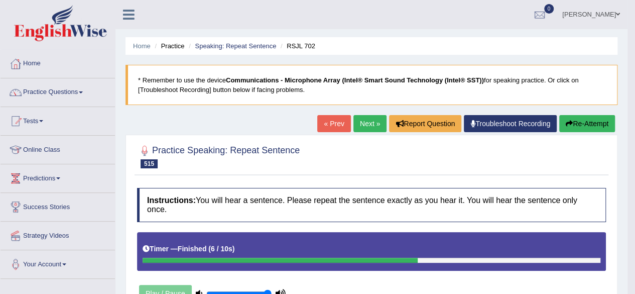
click at [365, 129] on link "Next »" at bounding box center [370, 123] width 33 height 17
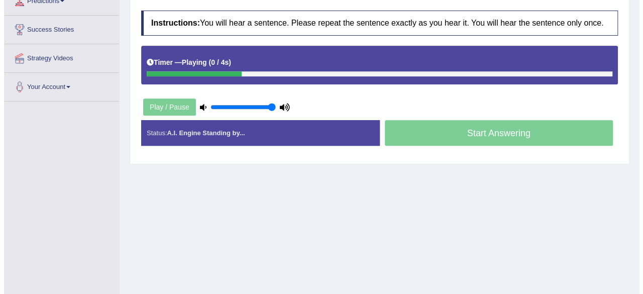
scroll to position [213, 0]
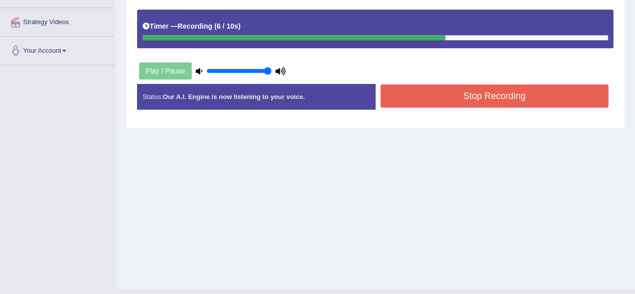
click at [443, 99] on button "Stop Recording" at bounding box center [495, 95] width 228 height 23
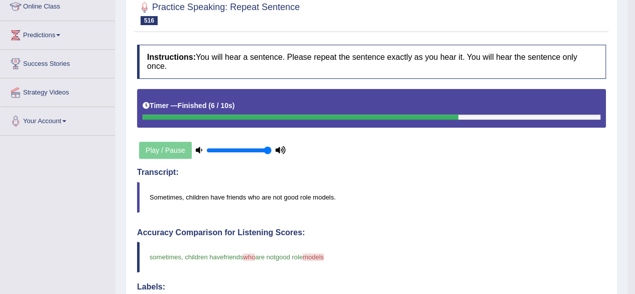
scroll to position [0, 0]
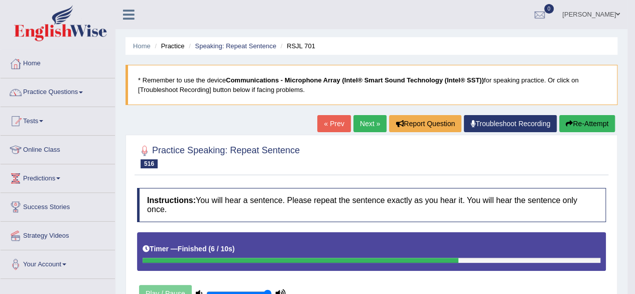
click at [361, 124] on link "Next »" at bounding box center [370, 123] width 33 height 17
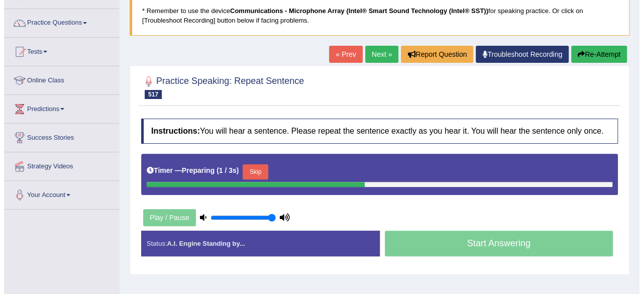
scroll to position [92, 0]
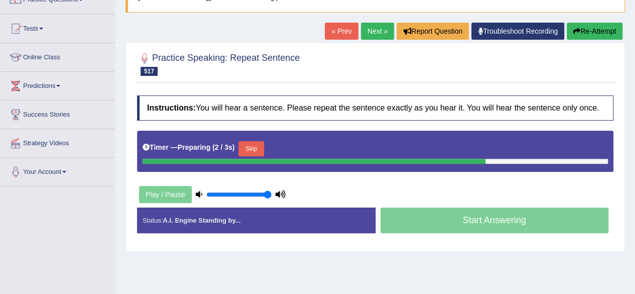
click at [352, 179] on div "Instructions: You will hear a sentence. Please repeat the sentence exactly as y…" at bounding box center [376, 168] width 482 height 156
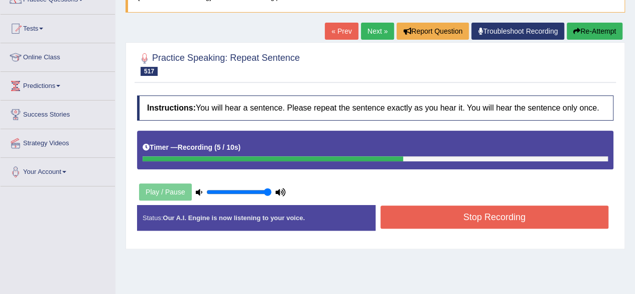
click at [450, 222] on button "Stop Recording" at bounding box center [495, 216] width 228 height 23
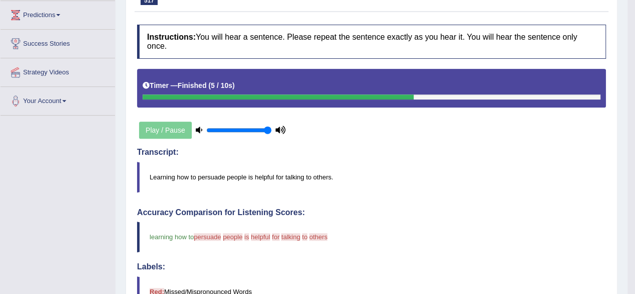
scroll to position [0, 0]
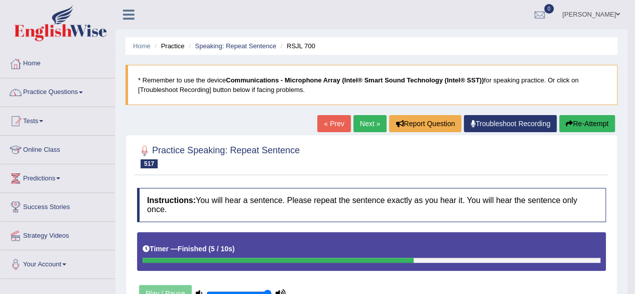
click at [579, 127] on button "Re-Attempt" at bounding box center [587, 123] width 56 height 17
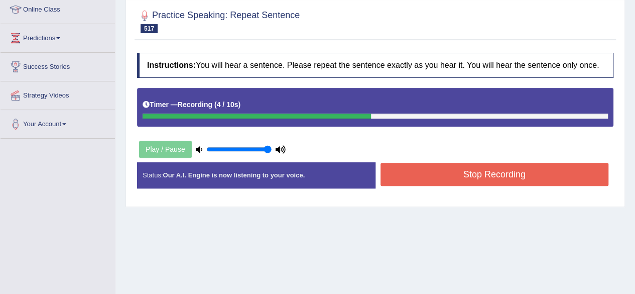
click at [475, 180] on button "Stop Recording" at bounding box center [495, 174] width 228 height 23
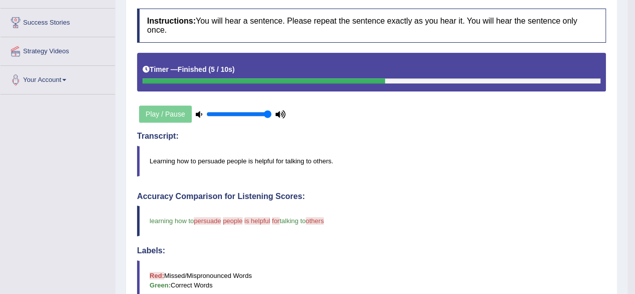
scroll to position [92, 0]
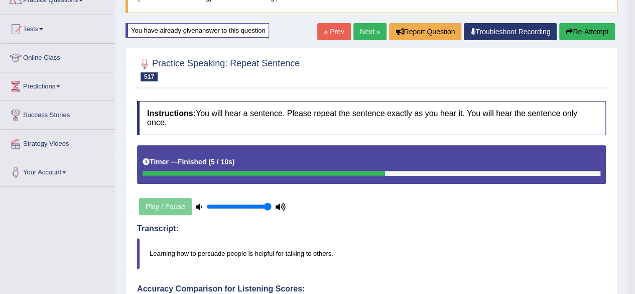
click at [567, 38] on button "Re-Attempt" at bounding box center [587, 31] width 56 height 17
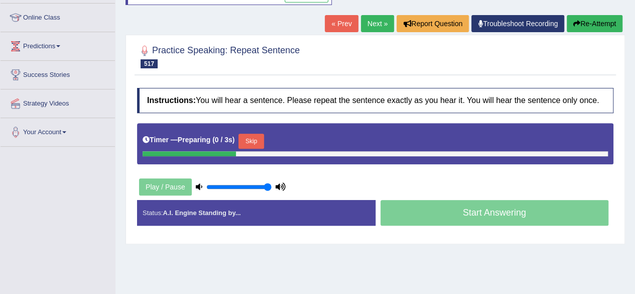
scroll to position [134, 0]
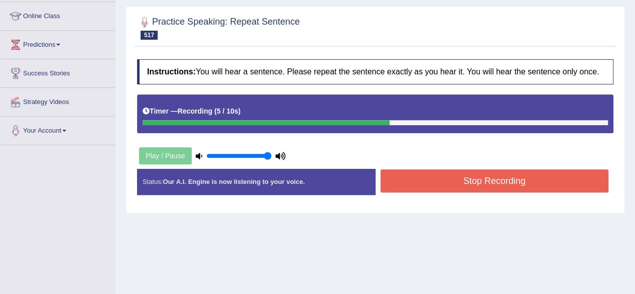
click at [444, 181] on button "Stop Recording" at bounding box center [495, 180] width 228 height 23
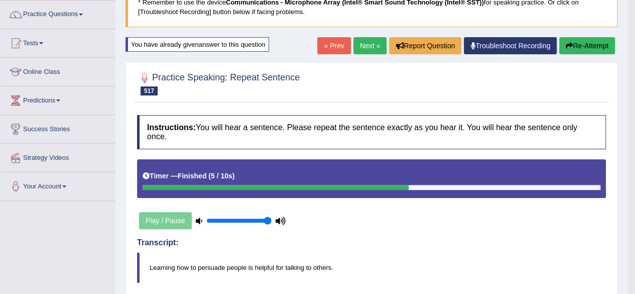
scroll to position [77, 0]
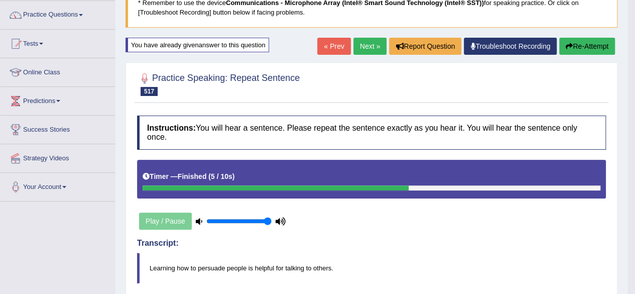
click at [585, 44] on button "Re-Attempt" at bounding box center [587, 46] width 56 height 17
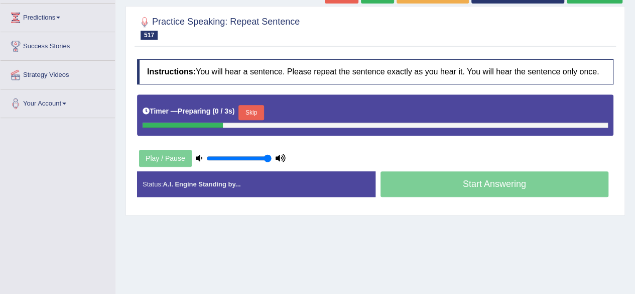
scroll to position [161, 0]
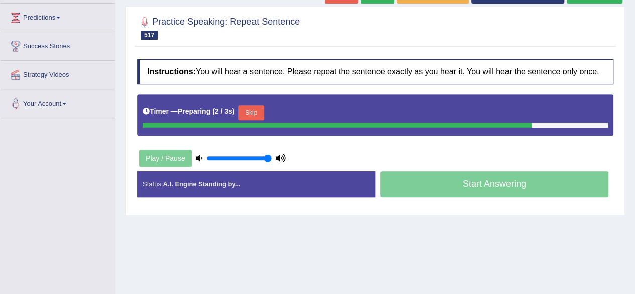
click at [251, 108] on button "Skip" at bounding box center [251, 112] width 25 height 15
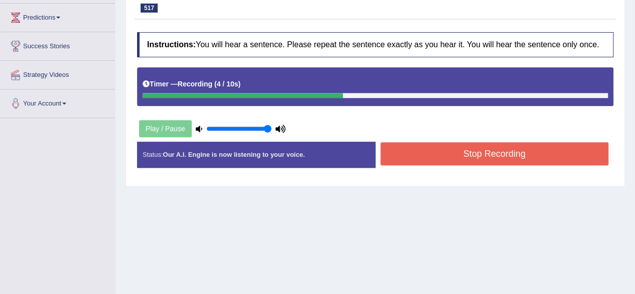
click at [501, 159] on button "Stop Recording" at bounding box center [495, 153] width 228 height 23
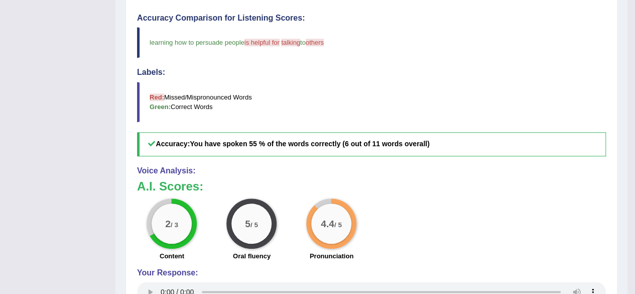
scroll to position [0, 0]
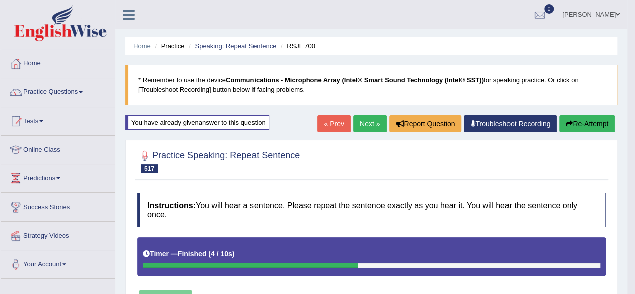
click at [371, 127] on link "Next »" at bounding box center [370, 123] width 33 height 17
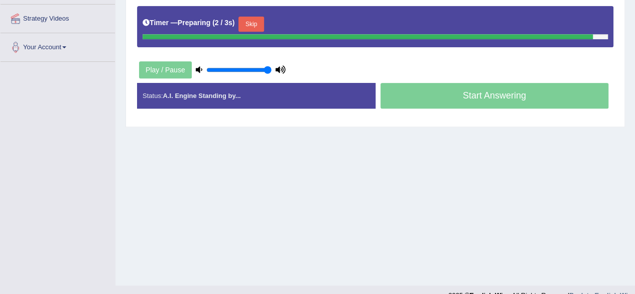
scroll to position [114, 0]
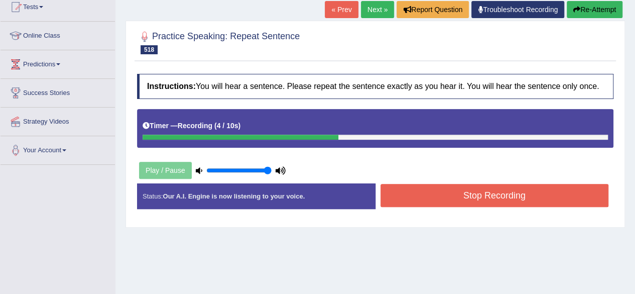
click at [427, 194] on button "Stop Recording" at bounding box center [495, 195] width 228 height 23
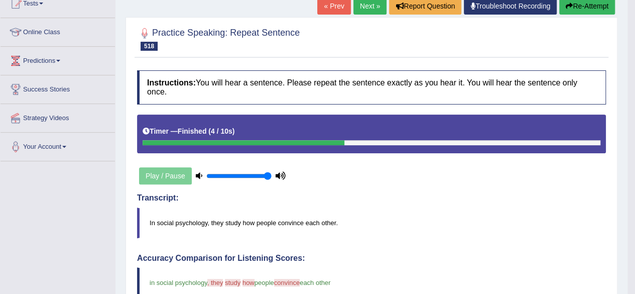
scroll to position [0, 0]
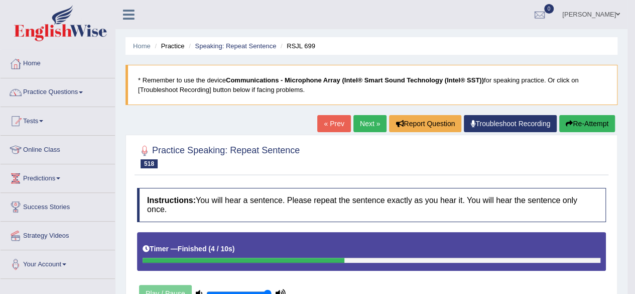
click at [366, 125] on link "Next »" at bounding box center [370, 123] width 33 height 17
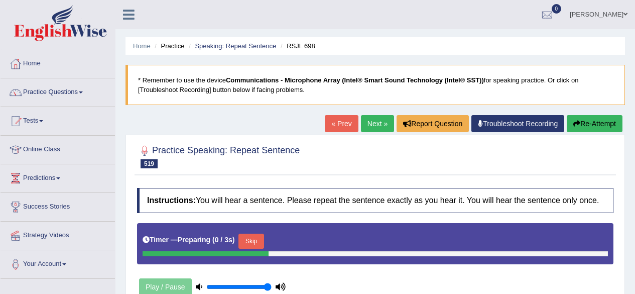
scroll to position [82, 0]
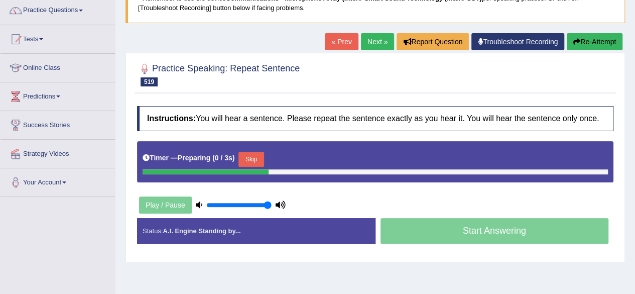
click at [387, 196] on div "Instructions: You will hear a sentence. Please repeat the sentence exactly as y…" at bounding box center [376, 179] width 482 height 156
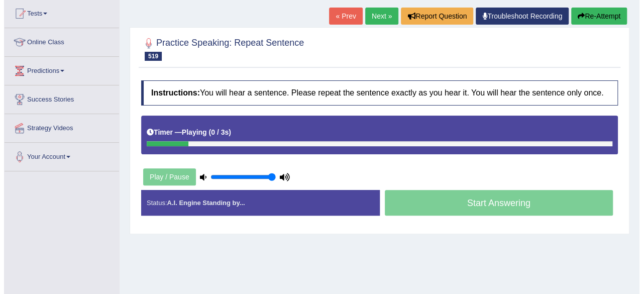
scroll to position [109, 0]
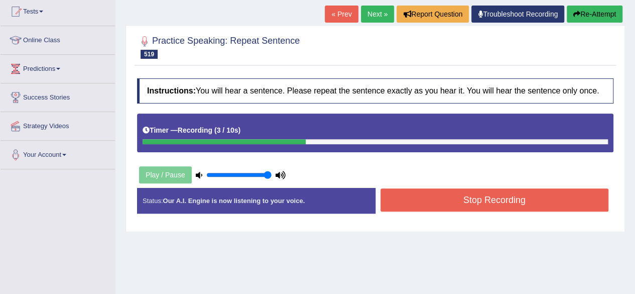
click at [406, 197] on button "Stop Recording" at bounding box center [495, 199] width 228 height 23
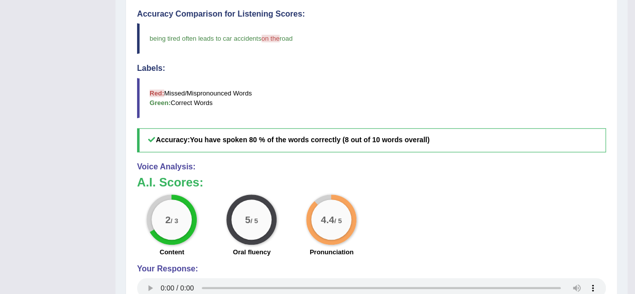
scroll to position [0, 0]
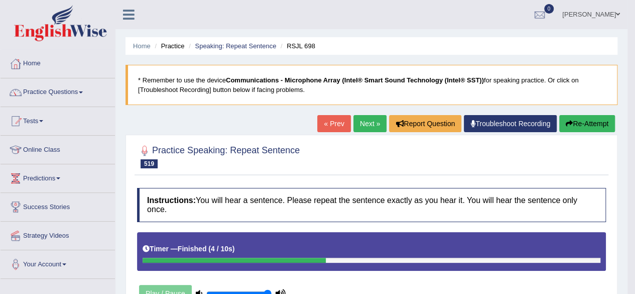
click at [363, 120] on link "Next »" at bounding box center [370, 123] width 33 height 17
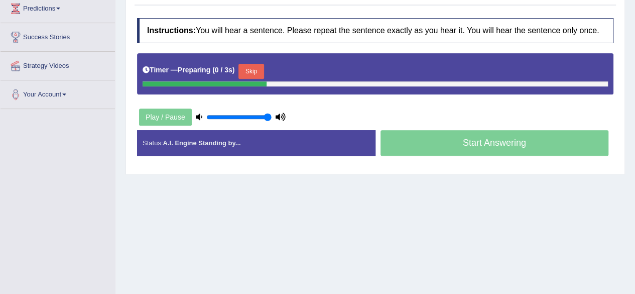
scroll to position [170, 0]
click at [404, 104] on div "Instructions: You will hear a sentence. Please repeat the sentence exactly as y…" at bounding box center [376, 91] width 482 height 156
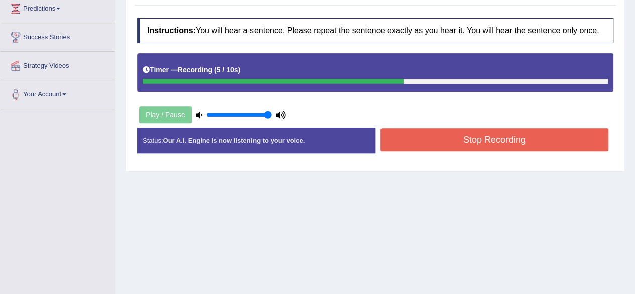
click at [428, 138] on button "Stop Recording" at bounding box center [495, 139] width 228 height 23
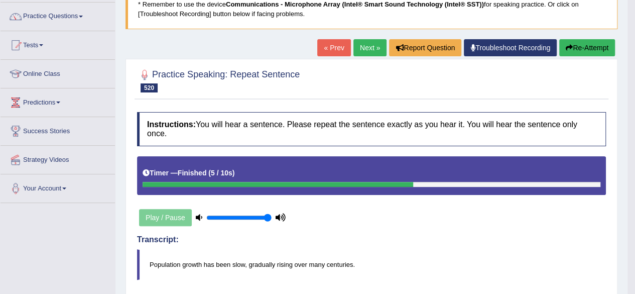
scroll to position [74, 0]
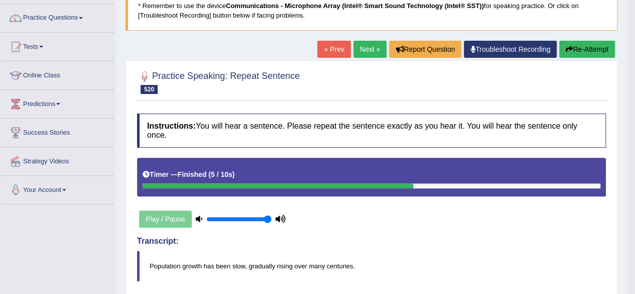
click at [582, 42] on button "Re-Attempt" at bounding box center [587, 49] width 56 height 17
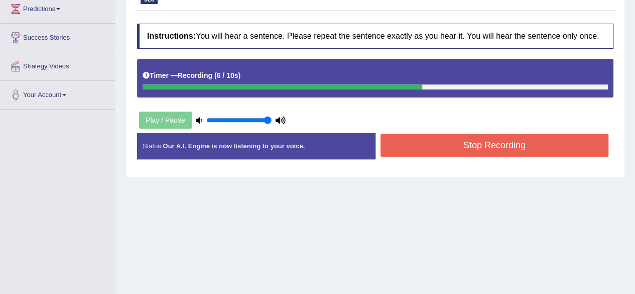
click at [436, 149] on button "Stop Recording" at bounding box center [495, 145] width 228 height 23
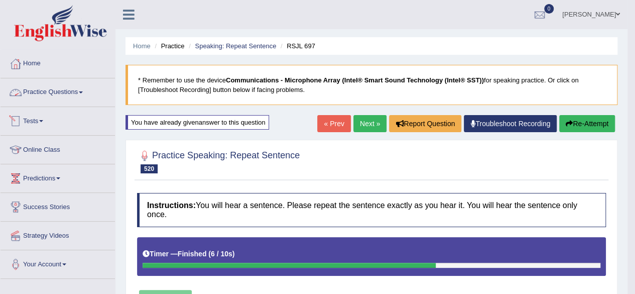
click at [43, 102] on link "Practice Questions" at bounding box center [58, 90] width 114 height 25
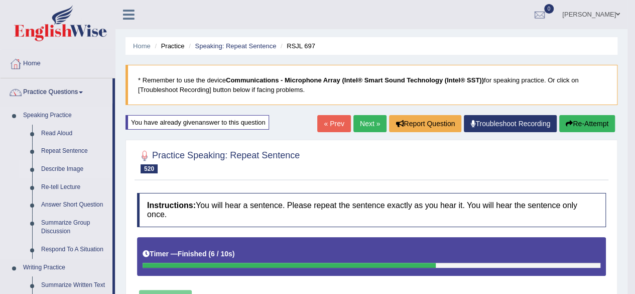
click at [63, 171] on link "Describe Image" at bounding box center [75, 169] width 76 height 18
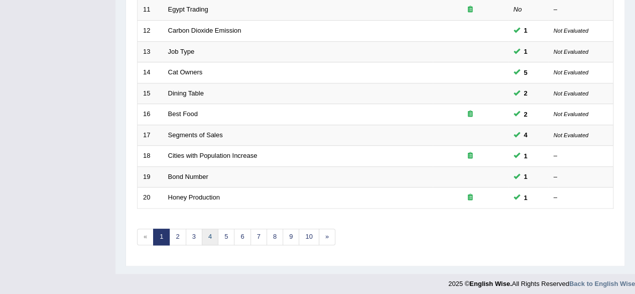
click at [205, 235] on link "4" at bounding box center [210, 236] width 17 height 17
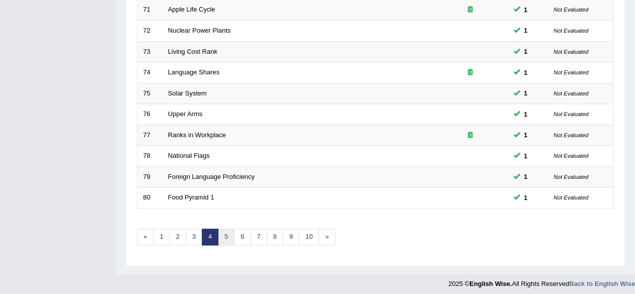
click at [221, 235] on link "5" at bounding box center [226, 236] width 17 height 17
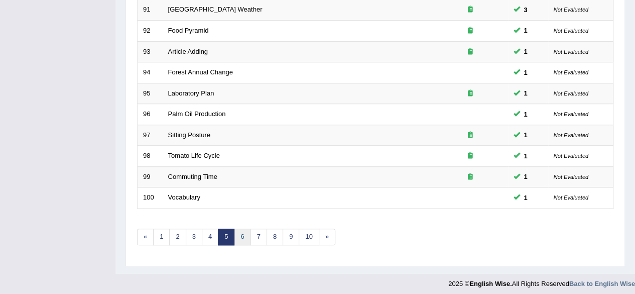
click at [235, 236] on link "6" at bounding box center [242, 236] width 17 height 17
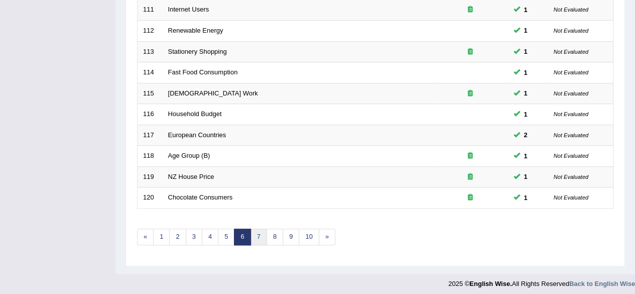
click at [255, 235] on link "7" at bounding box center [259, 236] width 17 height 17
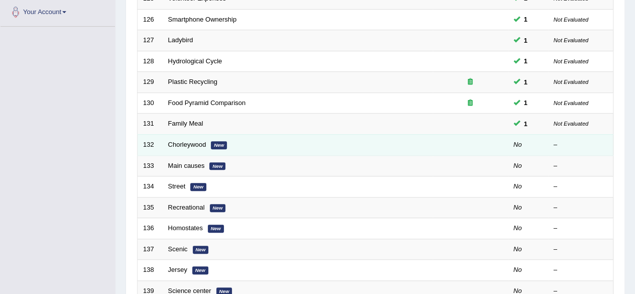
scroll to position [252, 0]
click at [195, 143] on link "Chorleywood" at bounding box center [187, 145] width 38 height 8
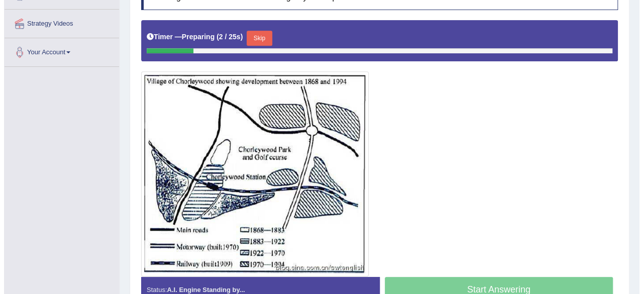
scroll to position [213, 0]
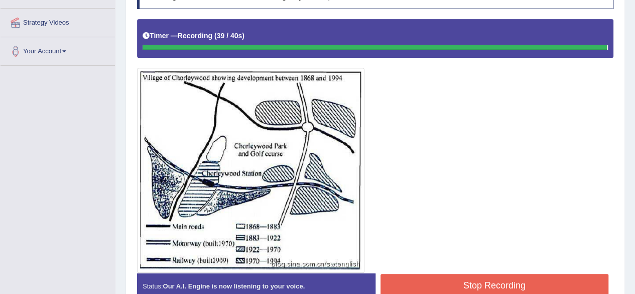
click at [480, 285] on button "Stop Recording" at bounding box center [495, 285] width 228 height 23
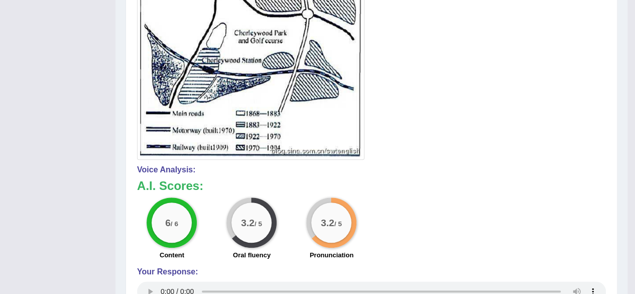
scroll to position [0, 0]
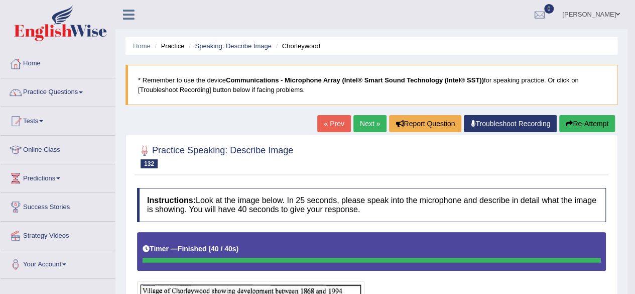
click at [374, 126] on link "Next »" at bounding box center [370, 123] width 33 height 17
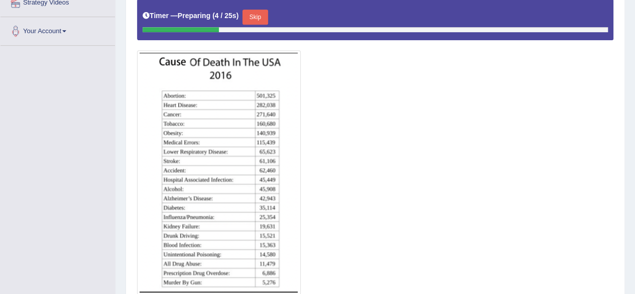
scroll to position [233, 0]
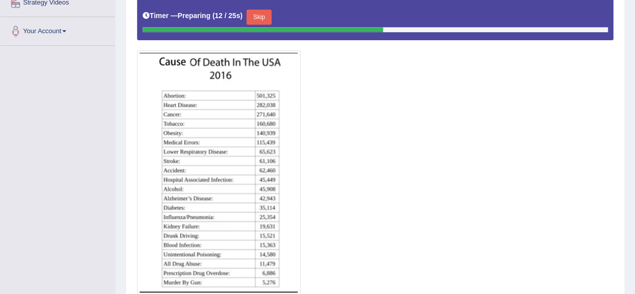
click at [261, 10] on button "Skip" at bounding box center [259, 17] width 25 height 15
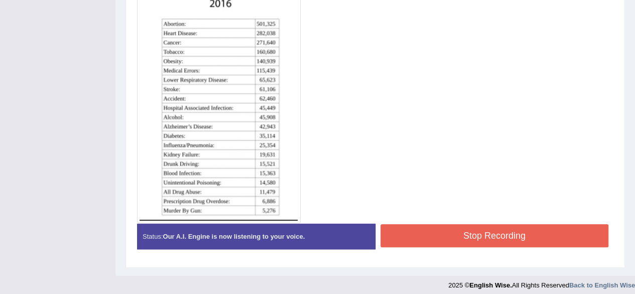
scroll to position [306, 0]
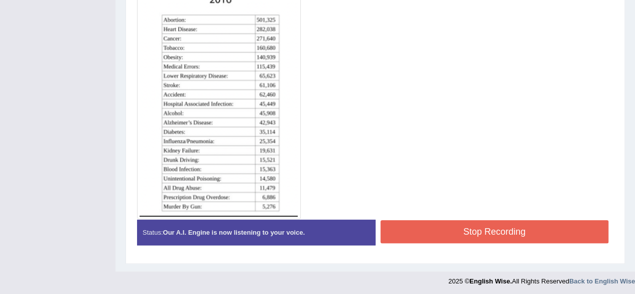
click at [513, 232] on button "Stop Recording" at bounding box center [495, 231] width 228 height 23
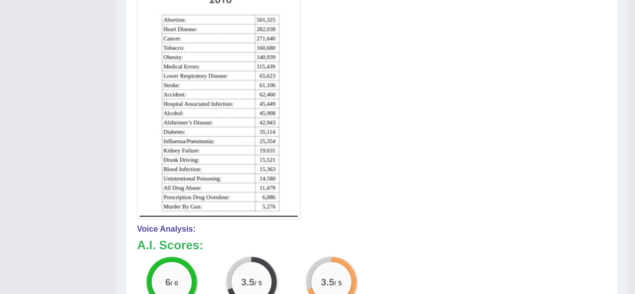
click at [322, 205] on div at bounding box center [371, 72] width 469 height 293
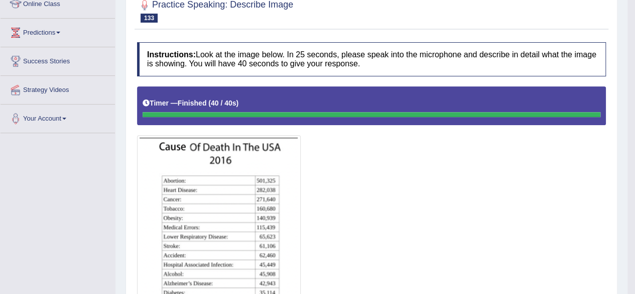
scroll to position [0, 0]
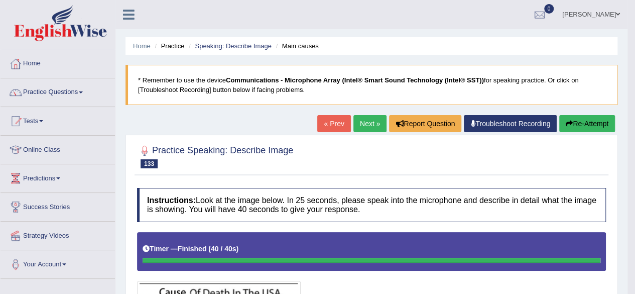
click at [371, 127] on link "Next »" at bounding box center [370, 123] width 33 height 17
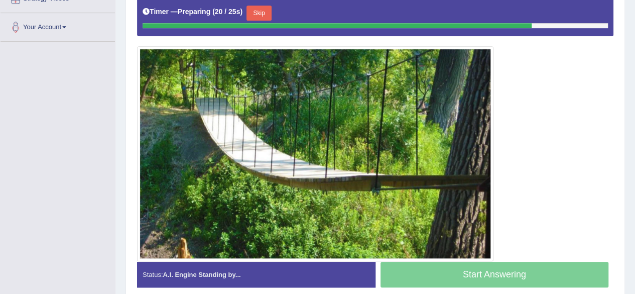
scroll to position [237, 0]
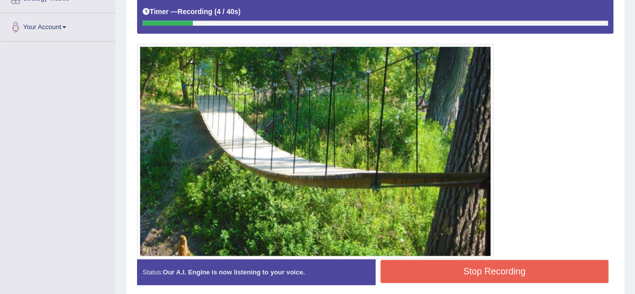
click at [393, 210] on img at bounding box center [316, 151] width 352 height 210
drag, startPoint x: 393, startPoint y: 210, endPoint x: 184, endPoint y: 93, distance: 239.7
click at [184, 93] on img at bounding box center [316, 151] width 352 height 210
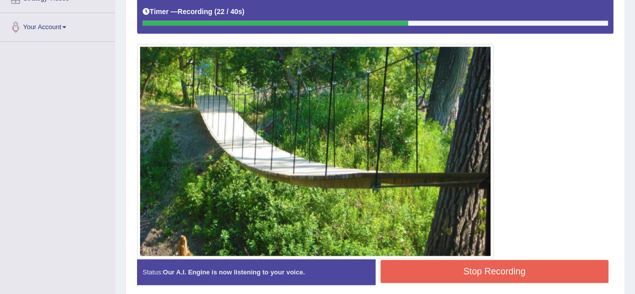
click at [443, 263] on button "Stop Recording" at bounding box center [495, 271] width 228 height 23
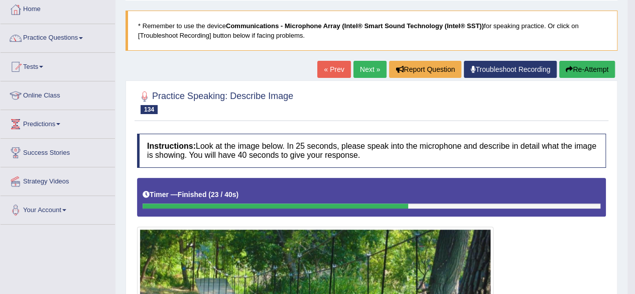
scroll to position [0, 0]
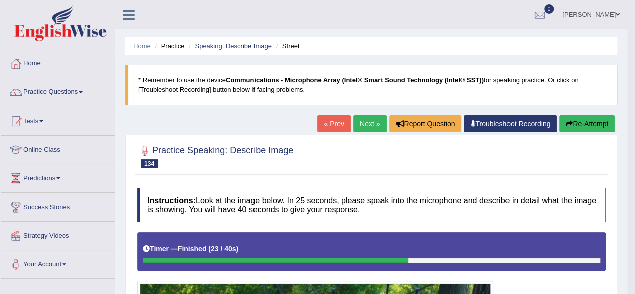
click at [366, 124] on link "Next »" at bounding box center [370, 123] width 33 height 17
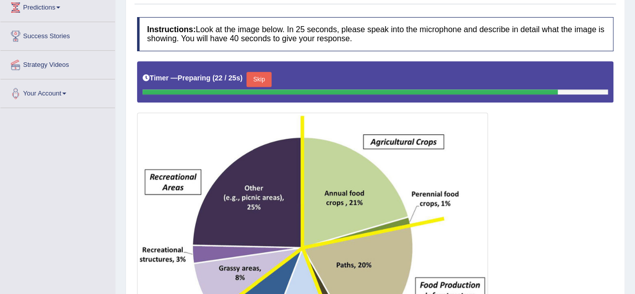
scroll to position [173, 0]
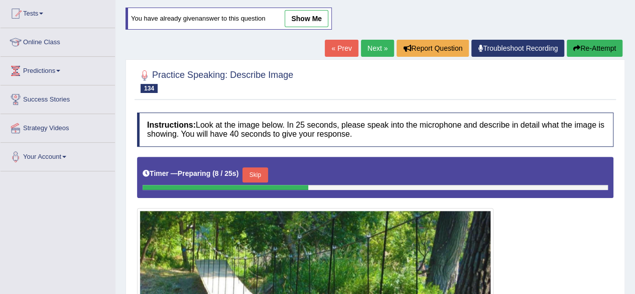
scroll to position [105, 0]
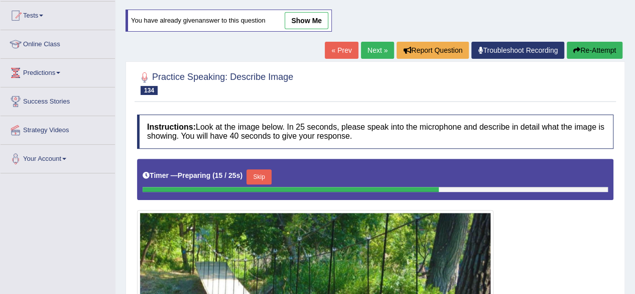
click at [367, 49] on link "Next »" at bounding box center [377, 50] width 33 height 17
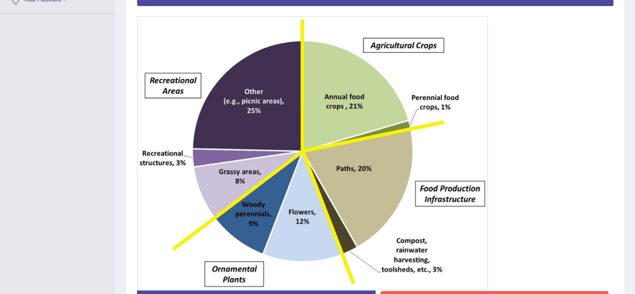
scroll to position [335, 0]
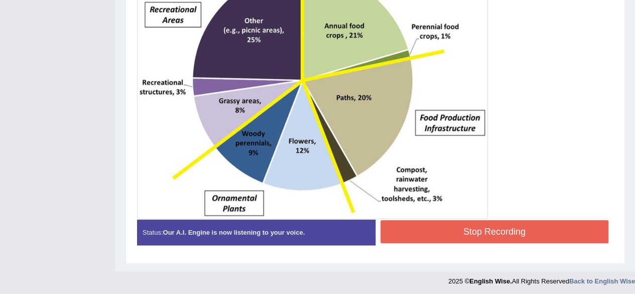
click at [431, 236] on button "Stop Recording" at bounding box center [495, 231] width 228 height 23
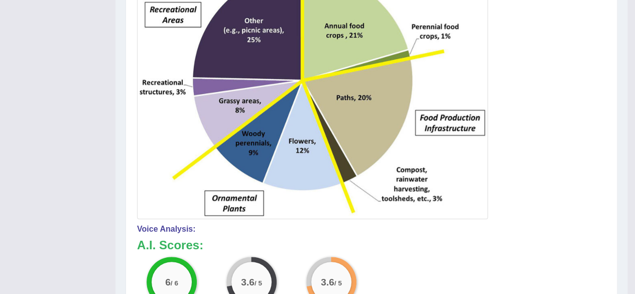
scroll to position [0, 0]
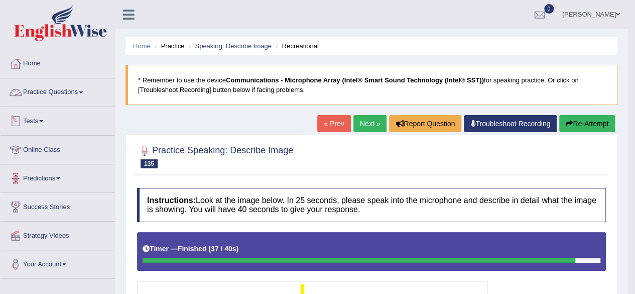
click at [56, 98] on link "Practice Questions" at bounding box center [58, 90] width 114 height 25
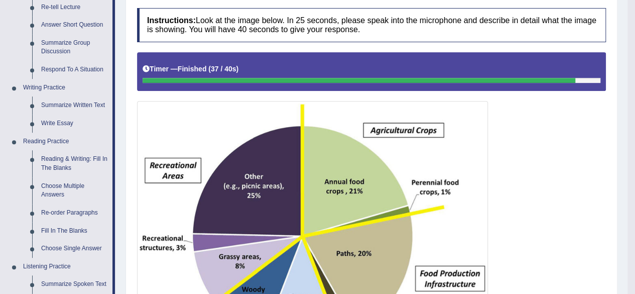
scroll to position [179, 0]
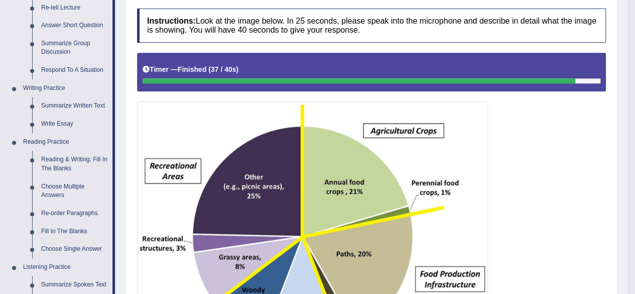
click at [70, 7] on link "Re-tell Lecture" at bounding box center [75, 8] width 76 height 18
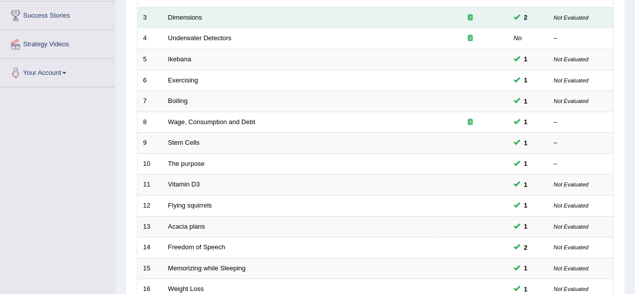
scroll to position [366, 0]
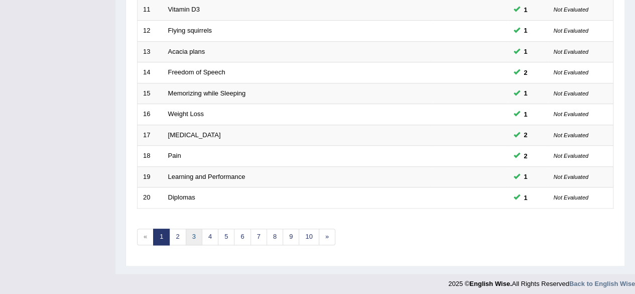
click at [190, 231] on link "3" at bounding box center [194, 236] width 17 height 17
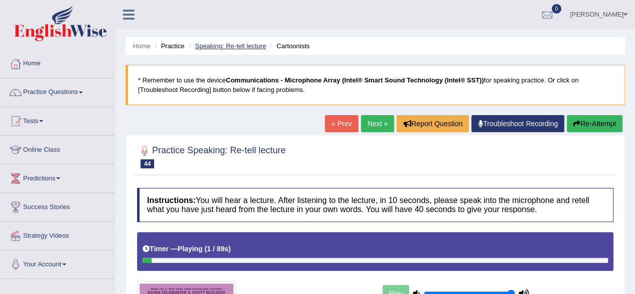
click at [237, 42] on link "Speaking: Re-tell lecture" at bounding box center [230, 46] width 71 height 8
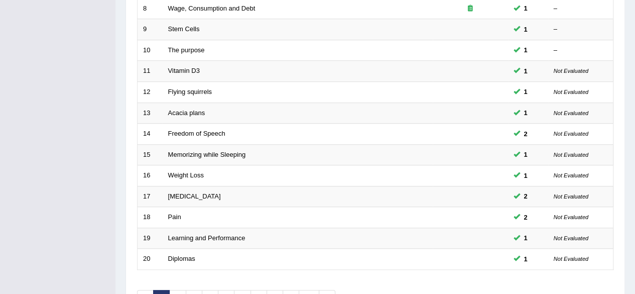
scroll to position [366, 0]
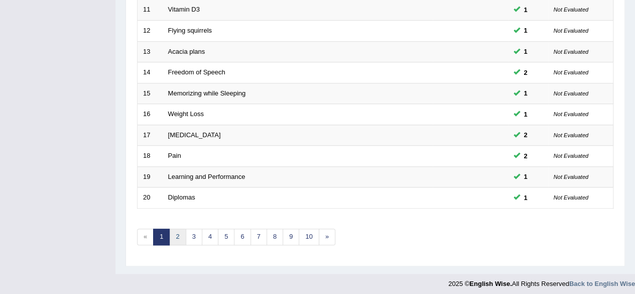
click at [178, 235] on link "2" at bounding box center [177, 236] width 17 height 17
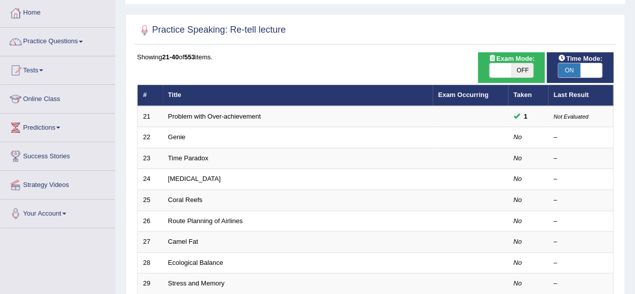
scroll to position [50, 0]
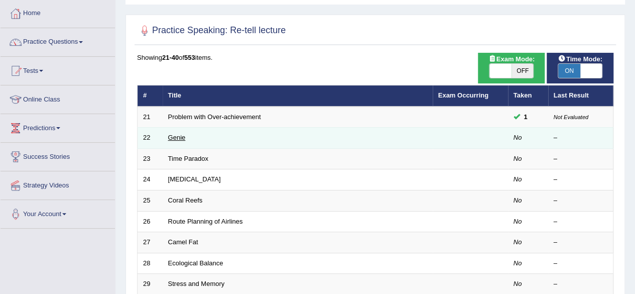
click at [177, 139] on link "Genie" at bounding box center [177, 138] width 18 height 8
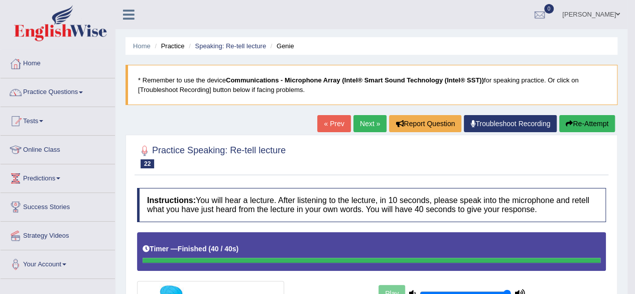
click at [369, 128] on link "Next »" at bounding box center [370, 123] width 33 height 17
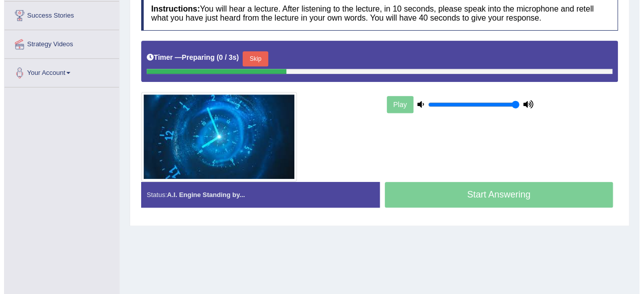
scroll to position [192, 0]
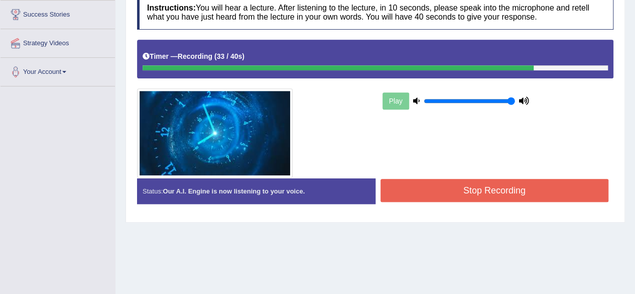
click at [435, 180] on button "Stop Recording" at bounding box center [495, 190] width 228 height 23
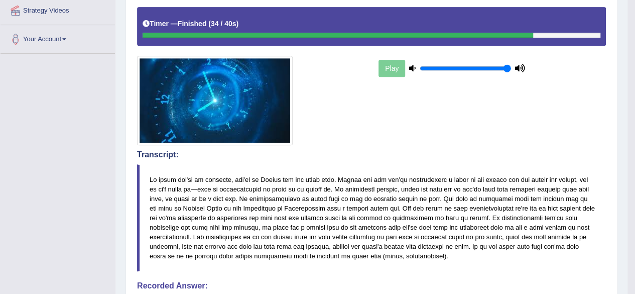
scroll to position [0, 0]
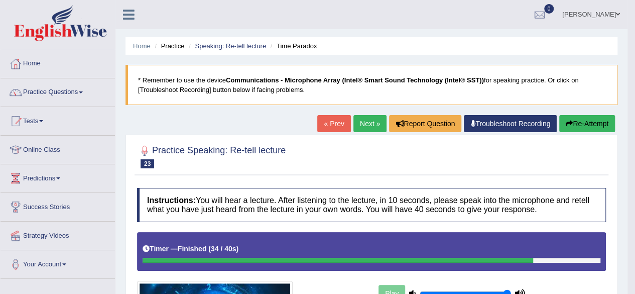
click at [421, 164] on div at bounding box center [371, 156] width 469 height 31
click at [369, 124] on link "Next »" at bounding box center [370, 123] width 33 height 17
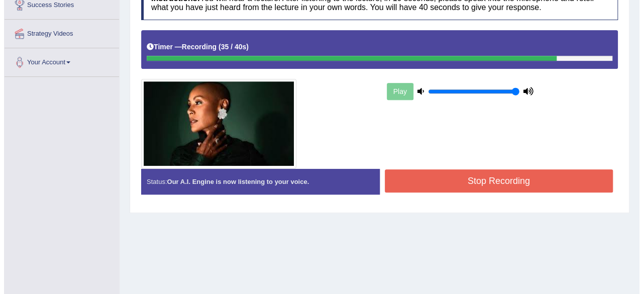
scroll to position [205, 0]
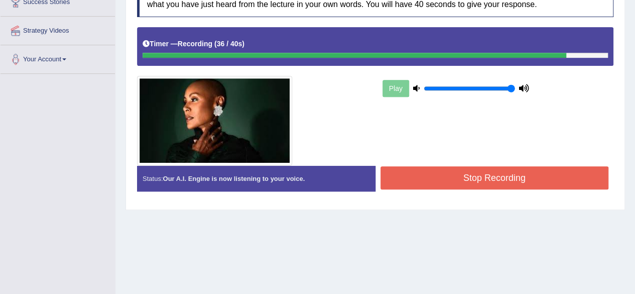
click at [409, 166] on button "Stop Recording" at bounding box center [495, 177] width 228 height 23
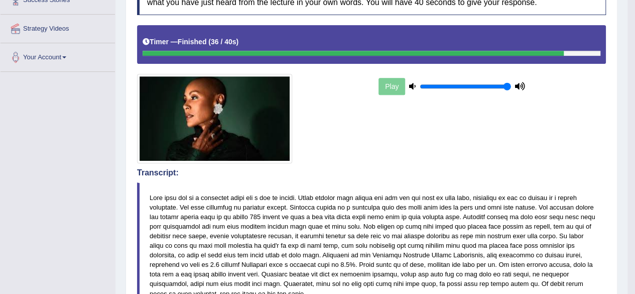
scroll to position [0, 0]
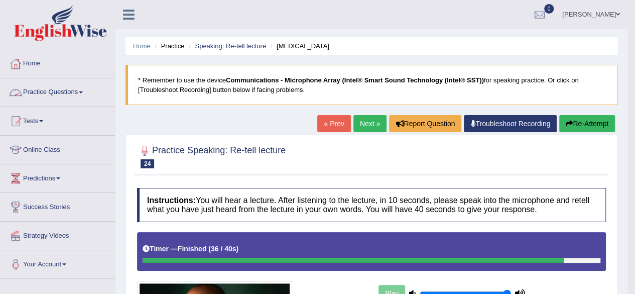
click at [84, 93] on link "Practice Questions" at bounding box center [58, 90] width 114 height 25
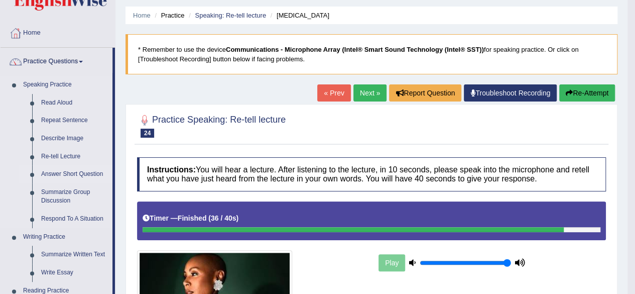
scroll to position [31, 0]
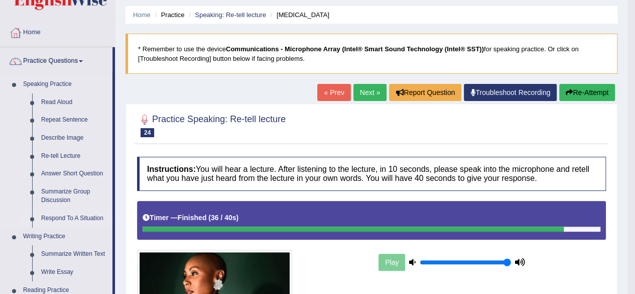
click at [68, 217] on link "Respond To A Situation" at bounding box center [75, 218] width 76 height 18
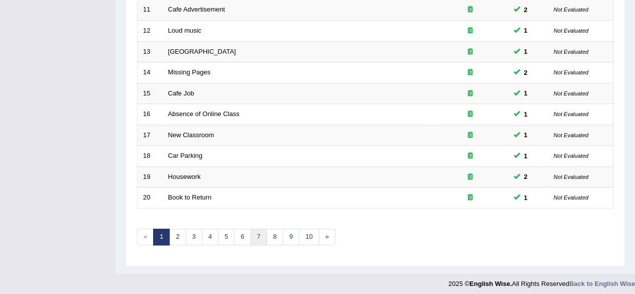
click at [262, 232] on link "7" at bounding box center [259, 236] width 17 height 17
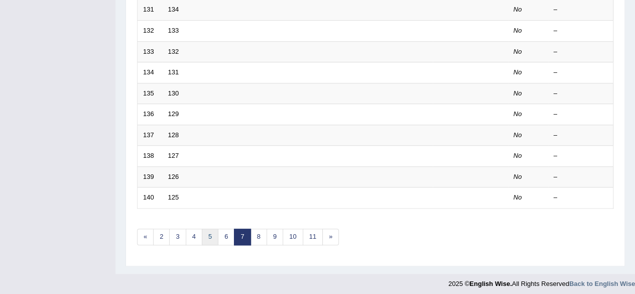
click at [204, 236] on link "5" at bounding box center [210, 236] width 17 height 17
click at [195, 235] on link "3" at bounding box center [194, 236] width 17 height 17
click at [181, 235] on link "2" at bounding box center [177, 236] width 17 height 17
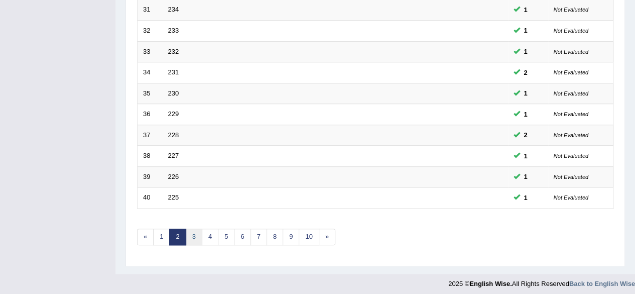
click at [192, 236] on link "3" at bounding box center [194, 236] width 17 height 17
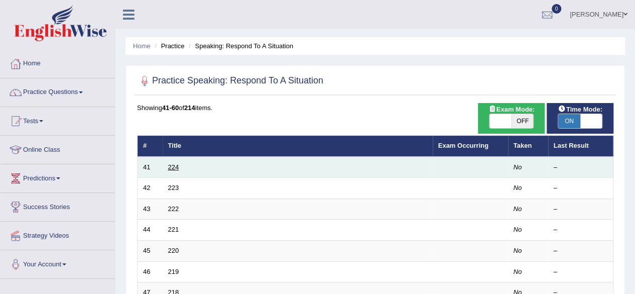
click at [174, 165] on link "224" at bounding box center [173, 167] width 11 height 8
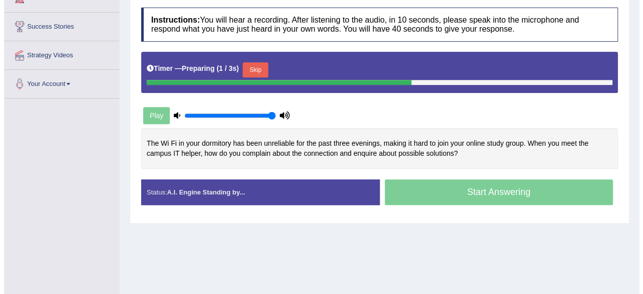
scroll to position [178, 0]
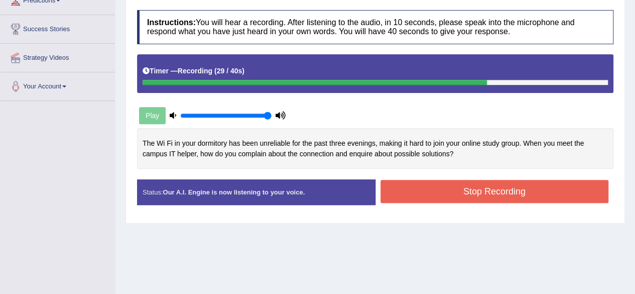
click at [397, 197] on button "Stop Recording" at bounding box center [495, 191] width 228 height 23
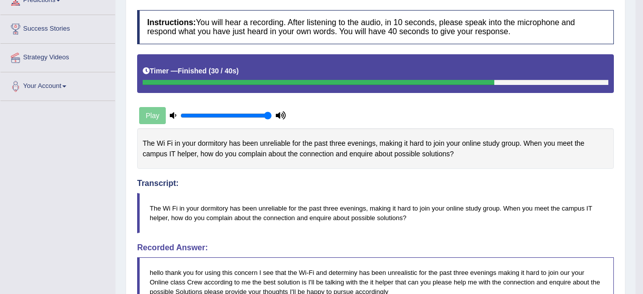
click at [397, 197] on div "Saving your answer..." at bounding box center [321, 147] width 643 height 294
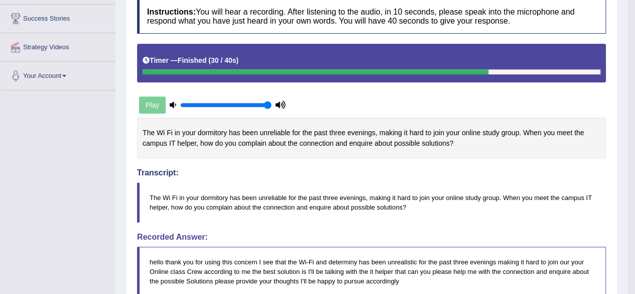
scroll to position [0, 0]
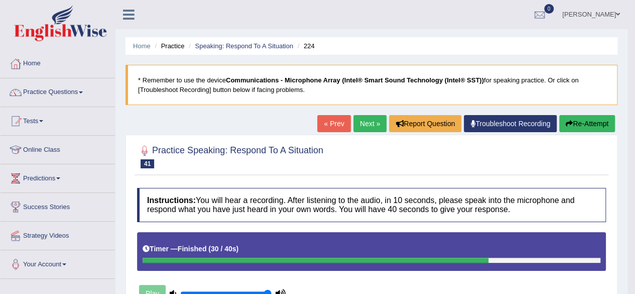
click at [359, 124] on link "Next »" at bounding box center [370, 123] width 33 height 17
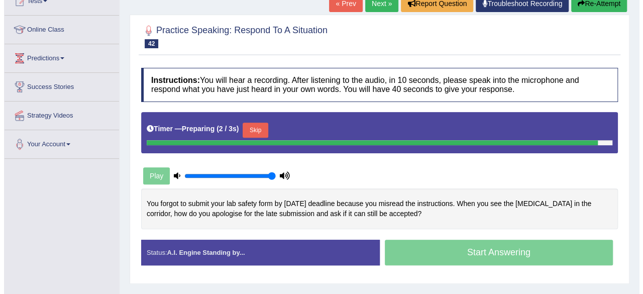
scroll to position [165, 0]
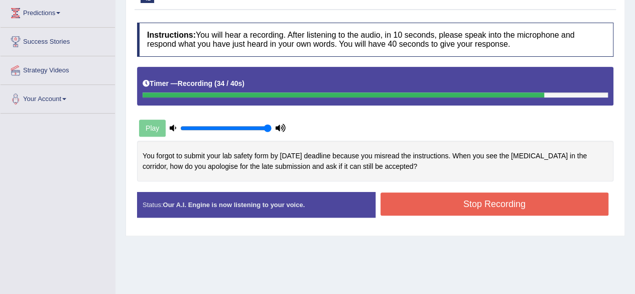
click at [452, 204] on button "Stop Recording" at bounding box center [495, 203] width 228 height 23
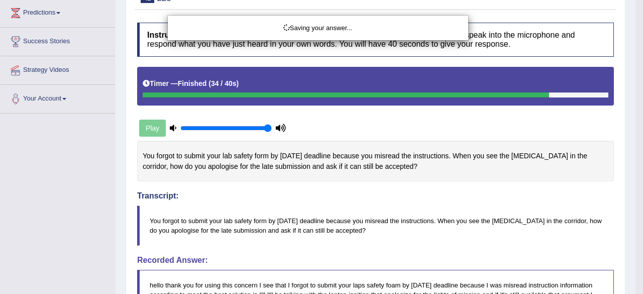
click at [452, 204] on div "Saving your answer..." at bounding box center [321, 147] width 643 height 294
drag, startPoint x: 452, startPoint y: 204, endPoint x: 487, endPoint y: 54, distance: 154.2
click at [487, 54] on div "Saving your answer..." at bounding box center [321, 147] width 643 height 294
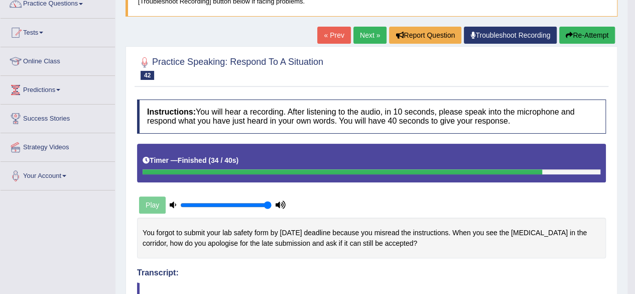
scroll to position [0, 0]
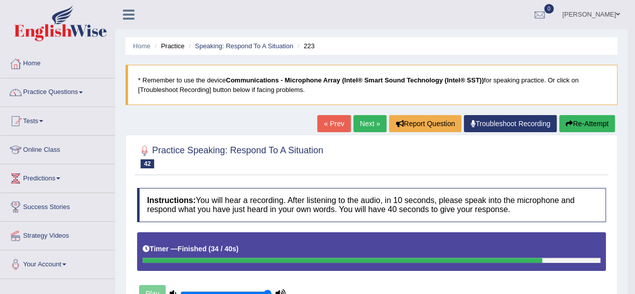
click at [362, 118] on link "Next »" at bounding box center [370, 123] width 33 height 17
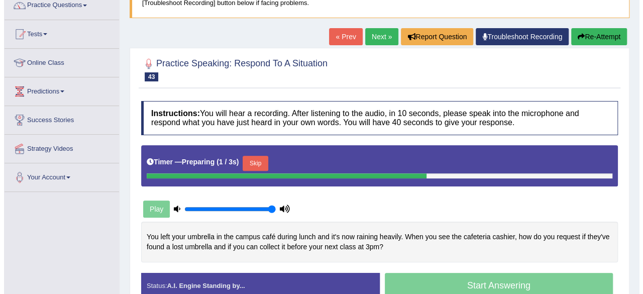
scroll to position [115, 0]
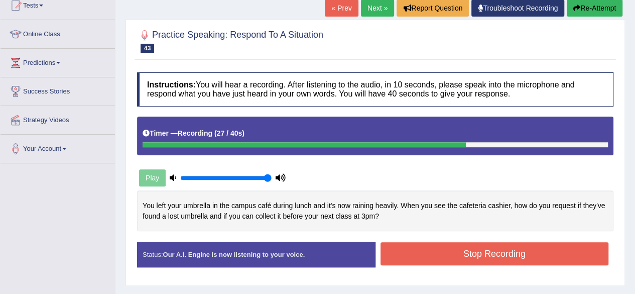
click at [420, 250] on button "Stop Recording" at bounding box center [495, 253] width 228 height 23
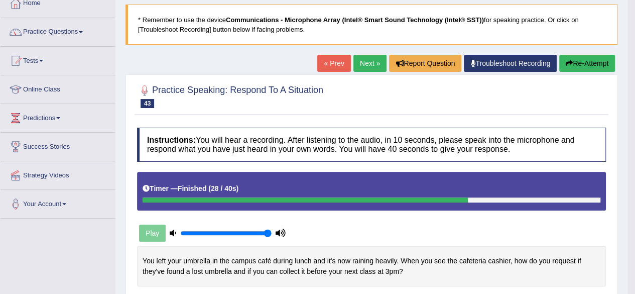
scroll to position [0, 0]
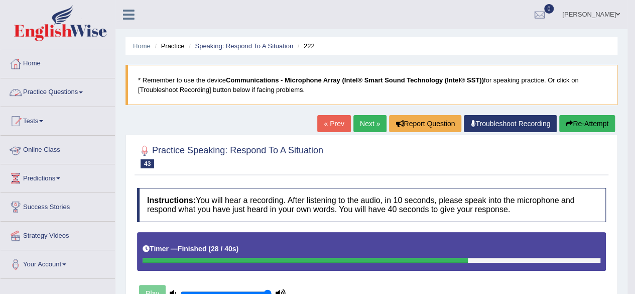
click at [60, 103] on li "Practice Questions Speaking Practice Read Aloud Repeat Sentence Describe Image …" at bounding box center [58, 92] width 114 height 29
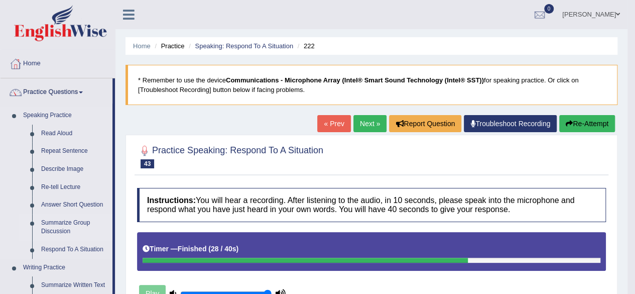
click at [46, 231] on link "Summarize Group Discussion" at bounding box center [75, 227] width 76 height 27
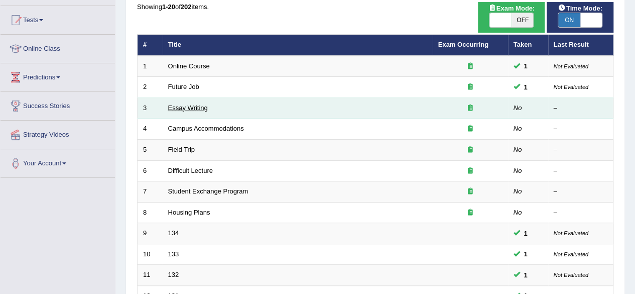
click at [196, 107] on link "Essay Writing" at bounding box center [188, 108] width 40 height 8
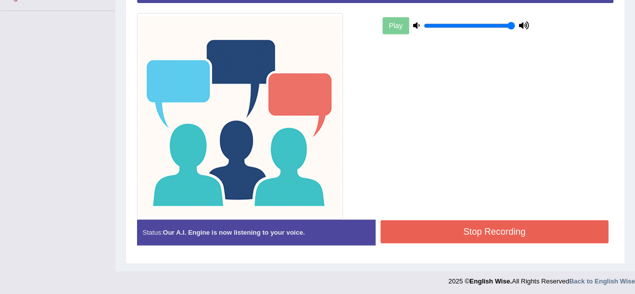
scroll to position [263, 0]
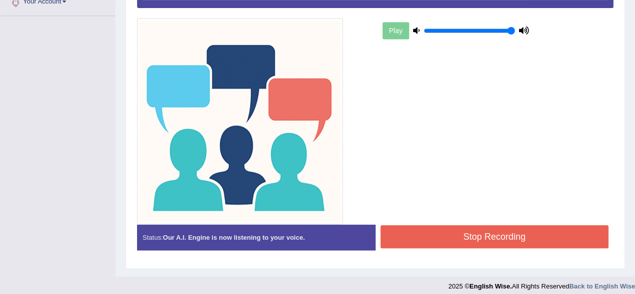
click at [491, 240] on button "Stop Recording" at bounding box center [495, 236] width 228 height 23
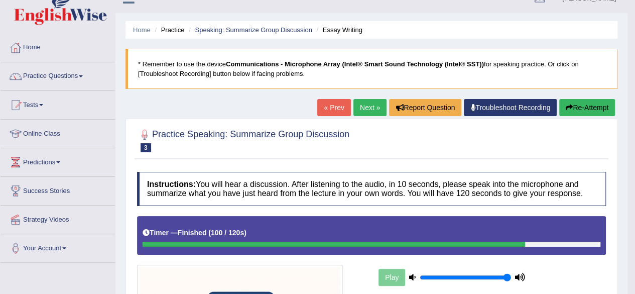
scroll to position [0, 0]
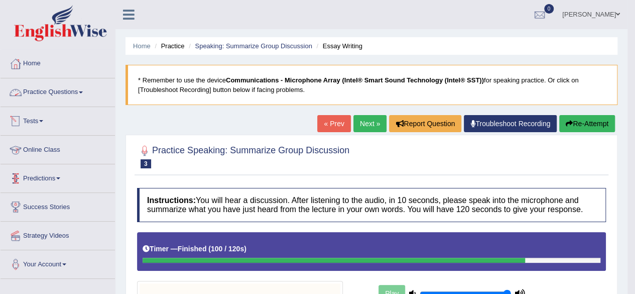
click at [64, 98] on link "Practice Questions" at bounding box center [58, 90] width 114 height 25
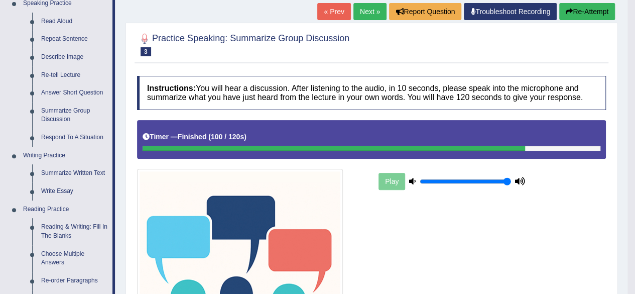
scroll to position [112, 0]
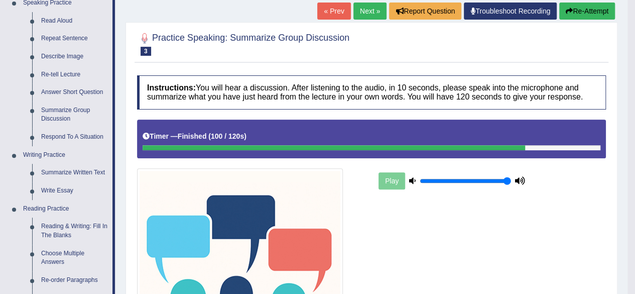
click at [359, 17] on link "Next »" at bounding box center [370, 11] width 33 height 17
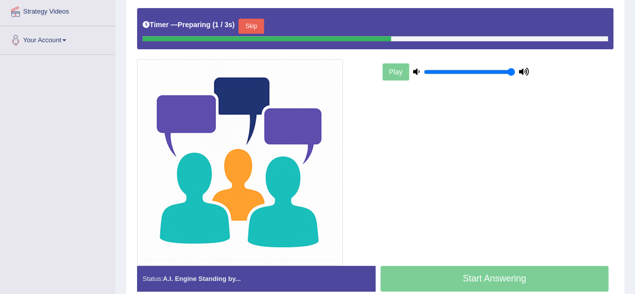
scroll to position [225, 0]
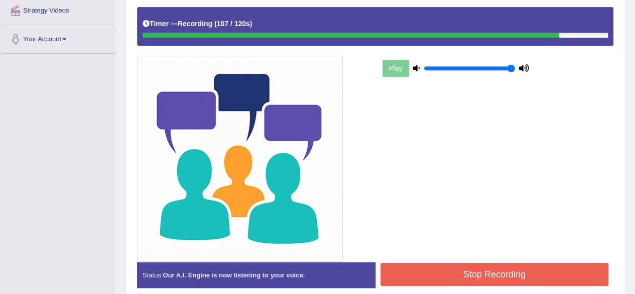
click at [477, 276] on button "Stop Recording" at bounding box center [495, 274] width 228 height 23
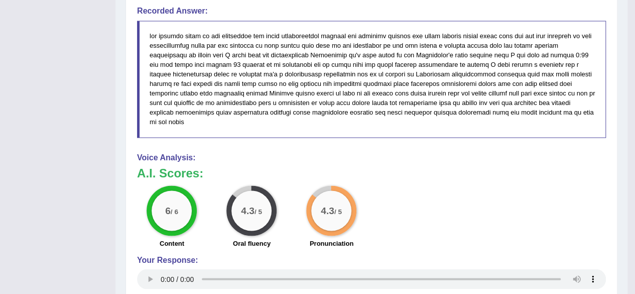
scroll to position [742, 0]
